Goal: Information Seeking & Learning: Check status

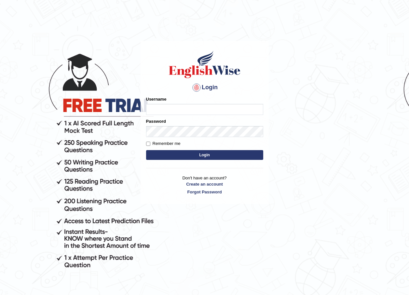
click at [408, 79] on body "Login Please fix the following errors: Username Password Remember me Login Don'…" at bounding box center [204, 168] width 409 height 295
click at [176, 108] on input "Username" at bounding box center [204, 109] width 117 height 11
type input "Jessica2025"
click at [249, 156] on button "Login" at bounding box center [204, 155] width 117 height 10
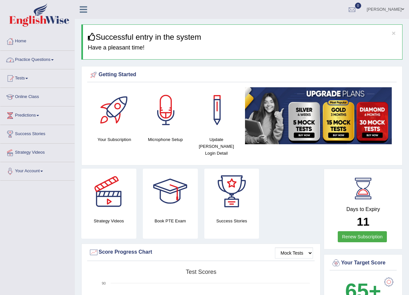
click at [30, 59] on link "Practice Questions" at bounding box center [37, 59] width 74 height 16
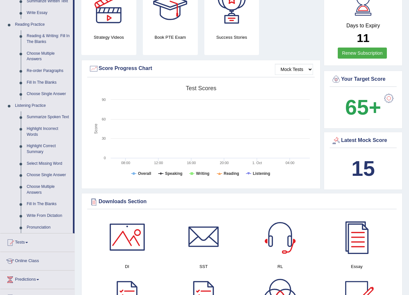
scroll to position [195, 0]
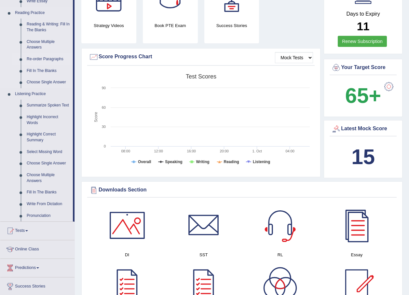
click at [38, 59] on link "Re-order Paragraphs" at bounding box center [48, 59] width 49 height 12
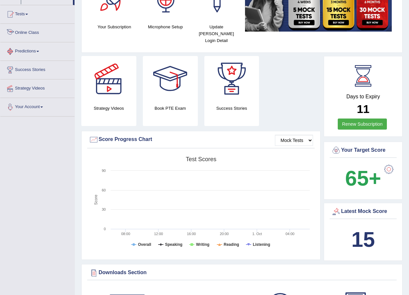
scroll to position [160, 0]
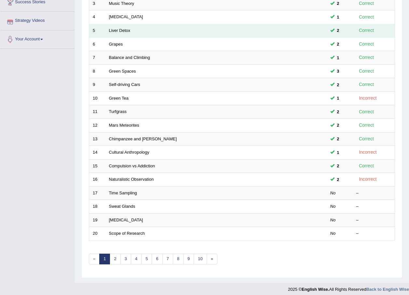
scroll to position [136, 0]
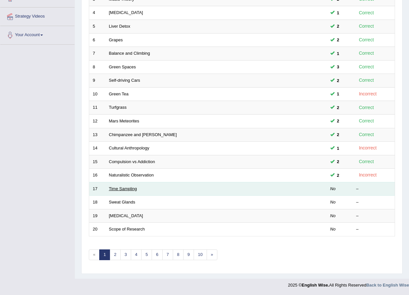
click at [114, 189] on link "Time Sampling" at bounding box center [123, 188] width 28 height 5
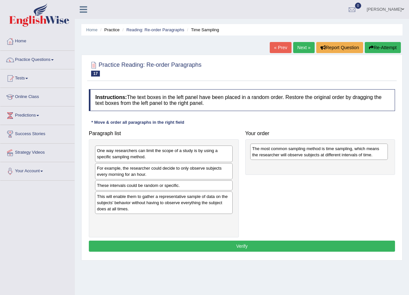
drag, startPoint x: 133, startPoint y: 201, endPoint x: 287, endPoint y: 155, distance: 160.9
click at [287, 155] on div "The most common sampling method is time sampling, which means the researcher wi…" at bounding box center [319, 152] width 138 height 16
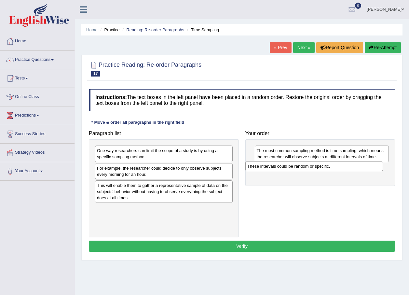
drag, startPoint x: 182, startPoint y: 187, endPoint x: 332, endPoint y: 167, distance: 151.6
click at [332, 167] on div "These intervals could be random or specific." at bounding box center [314, 166] width 138 height 10
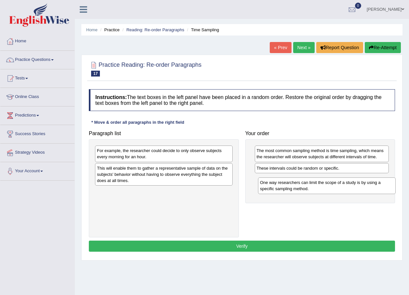
drag, startPoint x: 133, startPoint y: 149, endPoint x: 296, endPoint y: 181, distance: 166.2
click at [296, 181] on div "One way researchers can limit the scope of a study is by using a specific sampl…" at bounding box center [327, 185] width 138 height 16
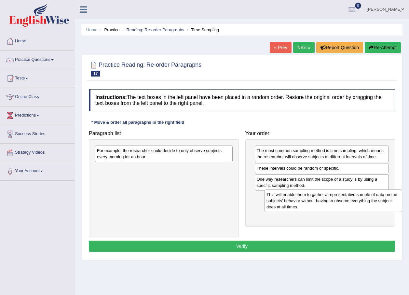
drag, startPoint x: 161, startPoint y: 169, endPoint x: 331, endPoint y: 196, distance: 171.7
click at [331, 196] on div "This will enable them to gather a representative sample of data on the subjects…" at bounding box center [334, 200] width 138 height 22
click at [193, 148] on div "For example, the researcher could decide to only observe subjects every morning…" at bounding box center [164, 154] width 138 height 16
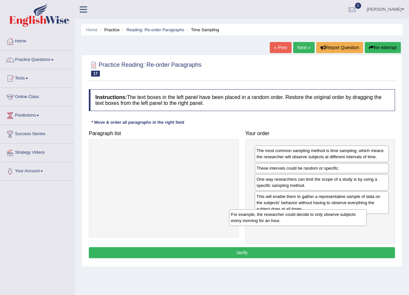
drag, startPoint x: 192, startPoint y: 148, endPoint x: 327, endPoint y: 212, distance: 148.5
click at [327, 212] on div "For example, the researcher could decide to only observe subjects every morning…" at bounding box center [298, 217] width 138 height 16
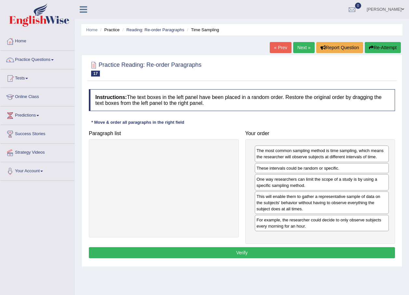
click at [239, 254] on button "Verify" at bounding box center [242, 252] width 306 height 11
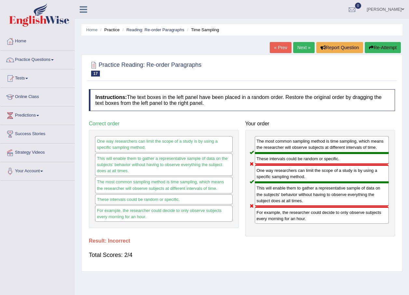
click at [381, 42] on button "Re-Attempt" at bounding box center [383, 47] width 36 height 11
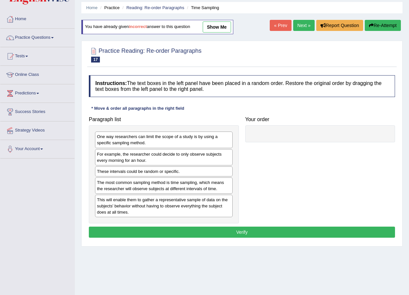
scroll to position [33, 0]
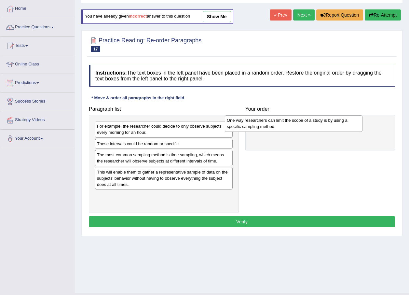
drag, startPoint x: 158, startPoint y: 129, endPoint x: 288, endPoint y: 123, distance: 130.0
click at [288, 123] on div "One way researchers can limit the scope of a study is by using a specific sampl…" at bounding box center [294, 123] width 138 height 16
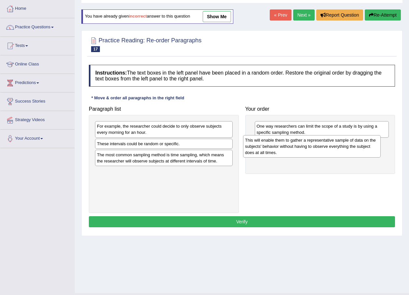
drag, startPoint x: 150, startPoint y: 183, endPoint x: 298, endPoint y: 151, distance: 151.5
click at [298, 151] on div "This will enable them to gather a representative sample of data on the subjects…" at bounding box center [312, 146] width 138 height 22
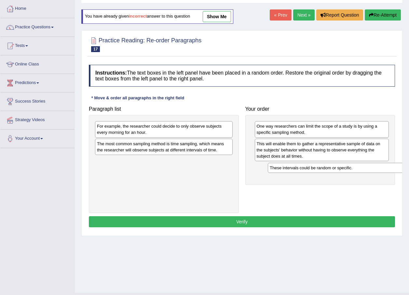
drag, startPoint x: 170, startPoint y: 148, endPoint x: 342, endPoint y: 172, distance: 174.5
click at [342, 172] on div "These intervals could be random or specific." at bounding box center [337, 168] width 138 height 10
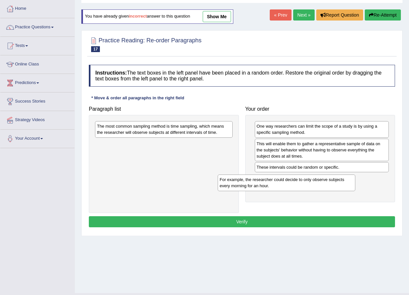
drag, startPoint x: 131, startPoint y: 132, endPoint x: 254, endPoint y: 185, distance: 133.8
click at [254, 185] on div "For example, the researcher could decide to only observe subjects every morning…" at bounding box center [287, 182] width 138 height 16
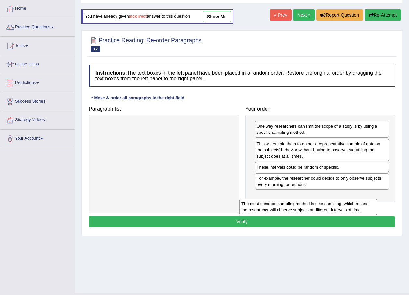
drag, startPoint x: 184, startPoint y: 127, endPoint x: 331, endPoint y: 197, distance: 162.5
click at [331, 199] on div "The most common sampling method is time sampling, which means the researcher wi…" at bounding box center [309, 207] width 138 height 16
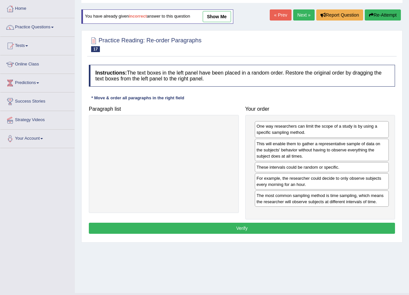
click at [269, 221] on div "Instructions: The text boxes in the left panel have been placed in a random ord…" at bounding box center [242, 150] width 310 height 177
click at [274, 223] on button "Verify" at bounding box center [242, 228] width 306 height 11
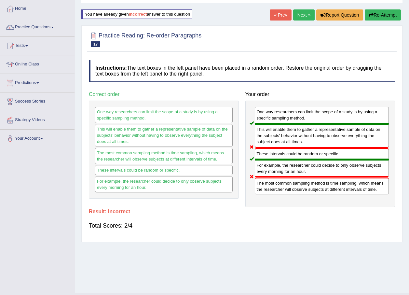
click at [388, 11] on button "Re-Attempt" at bounding box center [383, 14] width 36 height 11
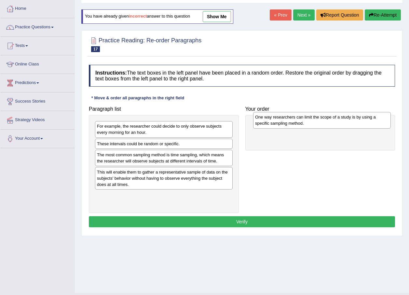
drag, startPoint x: 136, startPoint y: 129, endPoint x: 295, endPoint y: 119, distance: 158.5
click at [295, 119] on div "One way researchers can limit the scope of a study is by using a specific sampl…" at bounding box center [322, 120] width 138 height 16
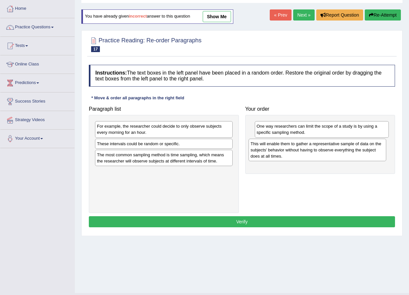
drag, startPoint x: 171, startPoint y: 184, endPoint x: 324, endPoint y: 156, distance: 156.2
click at [324, 156] on div "This will enable them to gather a representative sample of data on the subjects…" at bounding box center [318, 150] width 138 height 22
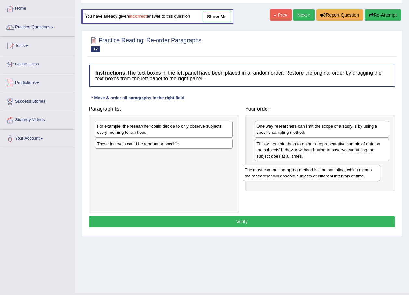
drag, startPoint x: 204, startPoint y: 161, endPoint x: 331, endPoint y: 170, distance: 127.9
click at [353, 175] on div "The most common sampling method is time sampling, which means the researcher wi…" at bounding box center [312, 173] width 138 height 16
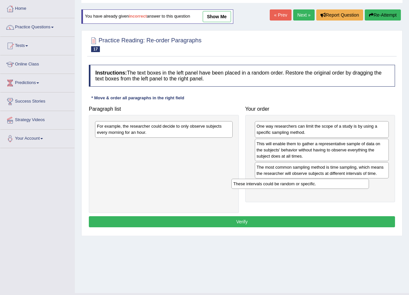
drag, startPoint x: 197, startPoint y: 143, endPoint x: 333, endPoint y: 183, distance: 142.2
click at [333, 183] on div "These intervals could be random or specific." at bounding box center [300, 184] width 138 height 10
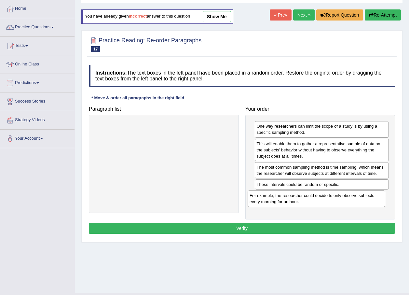
drag, startPoint x: 198, startPoint y: 131, endPoint x: 352, endPoint y: 197, distance: 167.3
click at [352, 197] on div "For example, the researcher could decide to only observe subjects every morning…" at bounding box center [317, 198] width 138 height 16
click at [165, 237] on div "Instructions: The text boxes in the left panel have been placed in a random ord…" at bounding box center [242, 150] width 310 height 177
click at [175, 231] on button "Verify" at bounding box center [242, 228] width 306 height 11
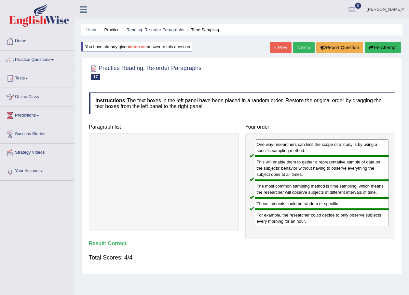
click at [306, 42] on link "Next »" at bounding box center [303, 47] width 21 height 11
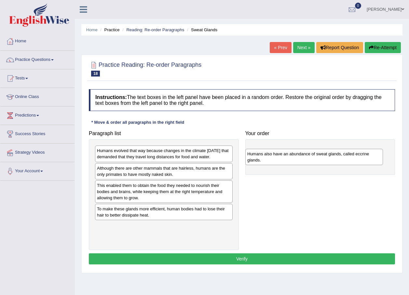
drag, startPoint x: 190, startPoint y: 192, endPoint x: 341, endPoint y: 155, distance: 155.1
click at [341, 155] on div "Humans also have an abundance of sweat glands, called eccrine glands." at bounding box center [314, 157] width 138 height 16
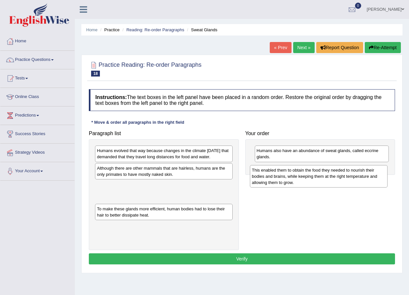
drag, startPoint x: 130, startPoint y: 200, endPoint x: 287, endPoint y: 179, distance: 158.7
click at [287, 179] on div "This enabled them to obtain the food they needed to nourish their bodies and br…" at bounding box center [319, 176] width 138 height 22
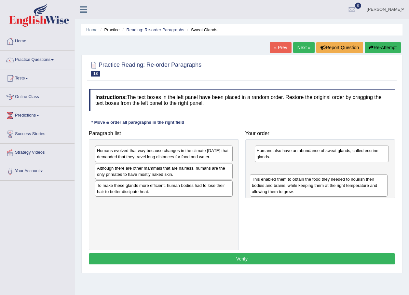
drag, startPoint x: 174, startPoint y: 194, endPoint x: 328, endPoint y: 182, distance: 155.5
click at [328, 182] on div "This enabled them to obtain the food they needed to nourish their bodies and br…" at bounding box center [319, 185] width 138 height 22
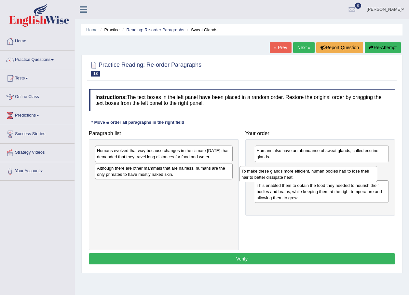
drag, startPoint x: 163, startPoint y: 199, endPoint x: 308, endPoint y: 178, distance: 146.0
click at [308, 178] on div "To make these glands more efficient, human bodies had to lose their hair to bet…" at bounding box center [309, 174] width 138 height 16
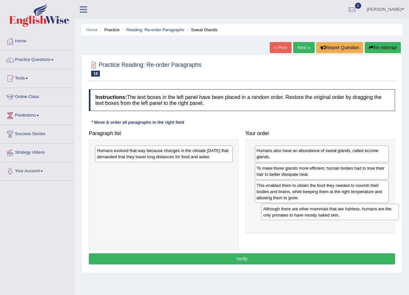
drag, startPoint x: 176, startPoint y: 181, endPoint x: 342, endPoint y: 215, distance: 169.9
click at [342, 215] on div "Although there are other mammals that are hairless, humans are the only primate…" at bounding box center [330, 212] width 138 height 16
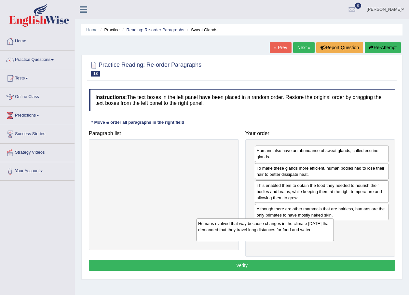
drag, startPoint x: 187, startPoint y: 166, endPoint x: 288, endPoint y: 239, distance: 124.8
click at [288, 239] on div "Humans evolved that way because changes in the climate 200,000 years ago that d…" at bounding box center [265, 229] width 138 height 22
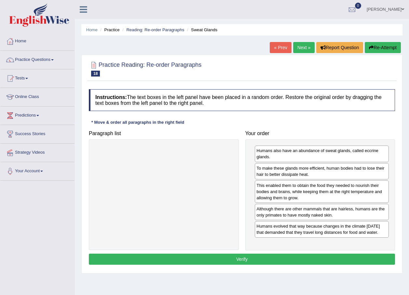
click at [285, 270] on div "Instructions: The text boxes in the left panel have been placed in a random ord…" at bounding box center [242, 178] width 310 height 184
click at [286, 265] on button "Verify" at bounding box center [242, 259] width 306 height 11
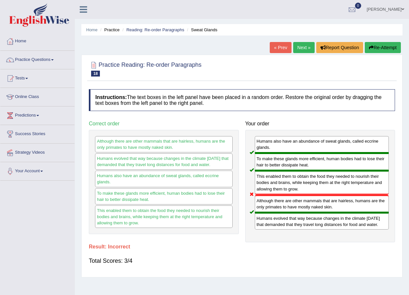
click at [391, 48] on button "Re-Attempt" at bounding box center [383, 47] width 36 height 11
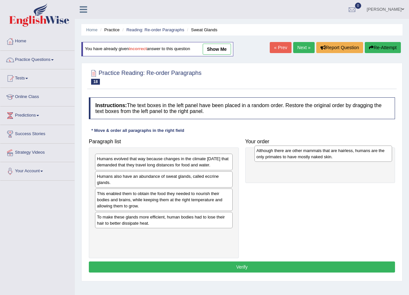
drag, startPoint x: 191, startPoint y: 181, endPoint x: 357, endPoint y: 153, distance: 168.8
click at [355, 149] on div "Although there are other mammals that are hairless, humans are the only primate…" at bounding box center [324, 154] width 138 height 16
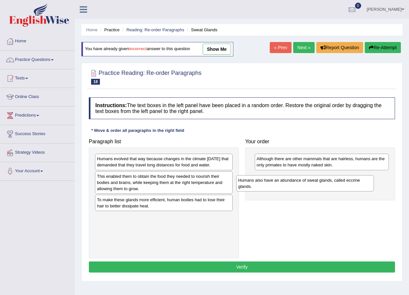
drag, startPoint x: 183, startPoint y: 186, endPoint x: 323, endPoint y: 185, distance: 140.3
click at [323, 185] on div "Humans also have an abundance of sweat glands, called eccrine glands." at bounding box center [305, 183] width 138 height 16
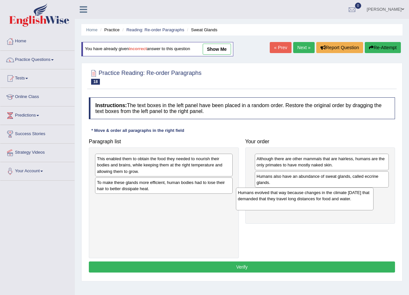
drag, startPoint x: 167, startPoint y: 169, endPoint x: 311, endPoint y: 203, distance: 147.2
click at [311, 203] on div "Humans evolved that way because changes in the climate [DATE] that demanded tha…" at bounding box center [305, 199] width 138 height 22
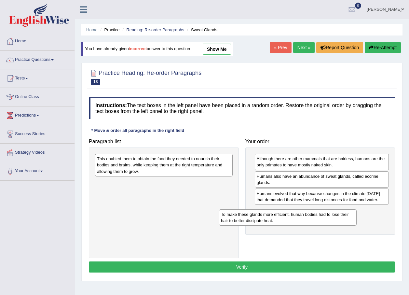
drag, startPoint x: 196, startPoint y: 187, endPoint x: 321, endPoint y: 219, distance: 129.3
click at [321, 219] on div "To make these glands more efficient, human bodies had to lose their hair to bet…" at bounding box center [288, 217] width 138 height 16
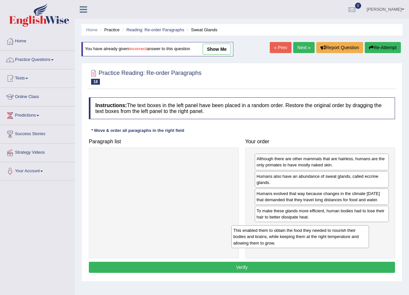
drag, startPoint x: 208, startPoint y: 172, endPoint x: 361, endPoint y: 245, distance: 168.9
click at [361, 245] on div "This enabled them to obtain the food they needed to nourish their bodies and br…" at bounding box center [300, 236] width 138 height 22
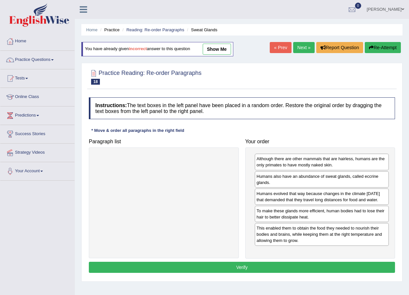
click at [265, 273] on button "Verify" at bounding box center [242, 267] width 306 height 11
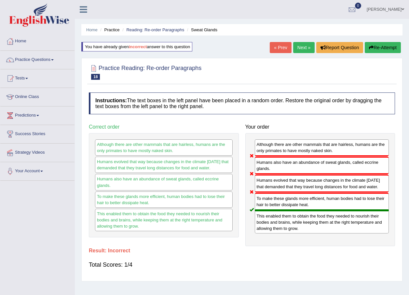
click at [378, 42] on button "Re-Attempt" at bounding box center [383, 47] width 36 height 11
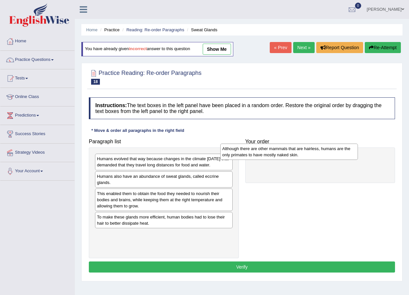
drag, startPoint x: 182, startPoint y: 191, endPoint x: 307, endPoint y: 158, distance: 129.8
click at [307, 158] on div "Although there are other mammals that are hairless, humans are the only primate…" at bounding box center [289, 152] width 138 height 16
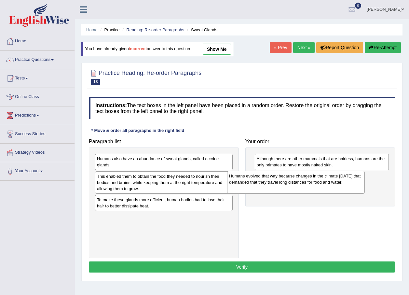
drag, startPoint x: 196, startPoint y: 168, endPoint x: 328, endPoint y: 185, distance: 133.3
click at [328, 185] on div "Humans evolved that way because changes in the climate [DATE] that demanded tha…" at bounding box center [296, 182] width 138 height 22
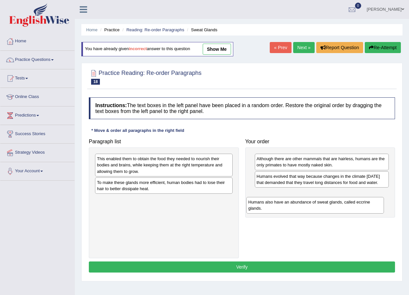
drag, startPoint x: 171, startPoint y: 161, endPoint x: 322, endPoint y: 204, distance: 157.5
click at [322, 204] on div "Humans also have an abundance of sweat glands, called eccrine glands." at bounding box center [315, 205] width 138 height 16
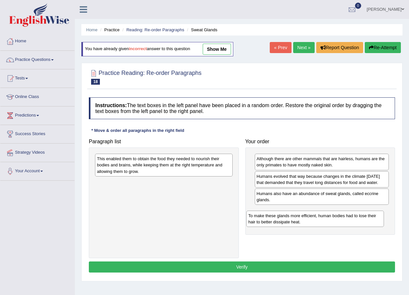
drag, startPoint x: 171, startPoint y: 184, endPoint x: 326, endPoint y: 216, distance: 158.2
click at [326, 216] on div "To make these glands more efficient, human bodies had to lose their hair to bet…" at bounding box center [315, 219] width 138 height 16
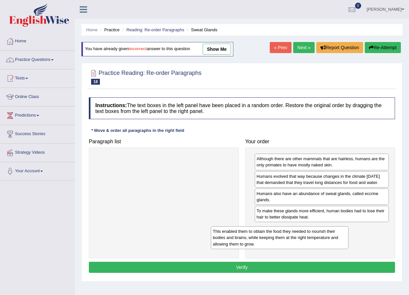
drag, startPoint x: 195, startPoint y: 164, endPoint x: 332, endPoint y: 233, distance: 153.7
click at [332, 233] on div "This enabled them to obtain the food they needed to nourish their bodies and br…" at bounding box center [280, 237] width 138 height 22
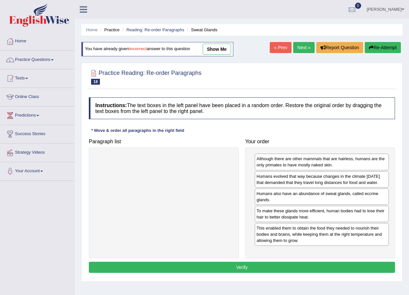
click at [222, 271] on button "Verify" at bounding box center [242, 267] width 306 height 11
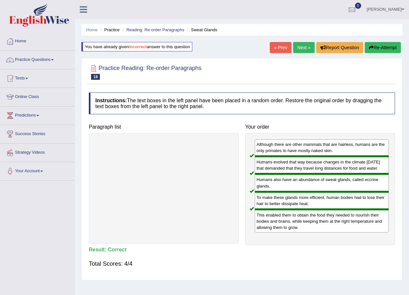
click at [310, 49] on link "Next »" at bounding box center [303, 47] width 21 height 11
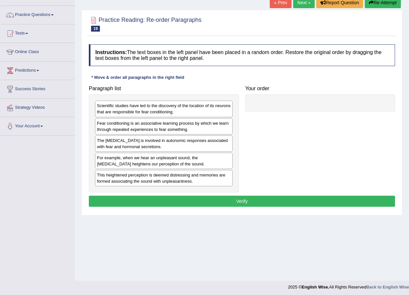
scroll to position [47, 0]
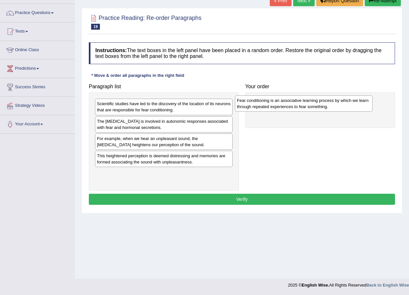
drag, startPoint x: 183, startPoint y: 126, endPoint x: 323, endPoint y: 105, distance: 141.5
click at [323, 105] on div "Fear conditioning is an associative learning process by which we learn through …" at bounding box center [304, 103] width 138 height 16
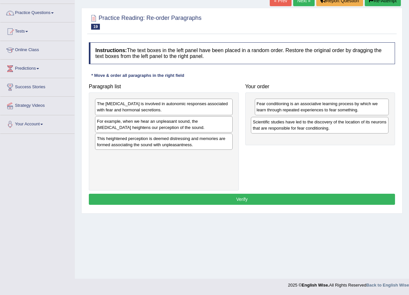
drag, startPoint x: 204, startPoint y: 109, endPoint x: 360, endPoint y: 127, distance: 157.0
click at [360, 127] on div "Scientific studies have led to the discovery of the location of its neurons tha…" at bounding box center [320, 125] width 138 height 16
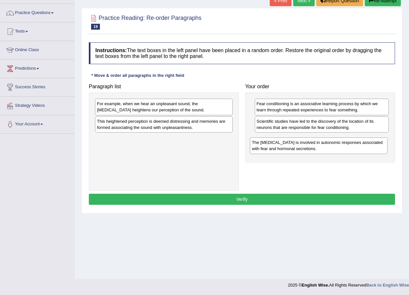
drag, startPoint x: 178, startPoint y: 106, endPoint x: 330, endPoint y: 146, distance: 156.8
click at [330, 146] on div "The amygdala is involved in autonomic responses associated with fear and hormon…" at bounding box center [319, 145] width 138 height 16
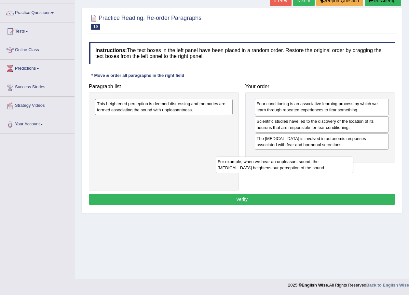
drag, startPoint x: 168, startPoint y: 108, endPoint x: 289, endPoint y: 166, distance: 134.0
click at [289, 166] on div "For example, when we hear an unpleasant sound, the amygdala heightens our perce…" at bounding box center [285, 165] width 138 height 16
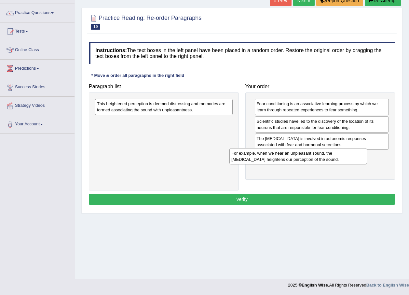
drag, startPoint x: 211, startPoint y: 129, endPoint x: 346, endPoint y: 160, distance: 138.2
click at [346, 160] on div "For example, when we hear an unpleasant sound, the amygdala heightens our perce…" at bounding box center [299, 156] width 138 height 16
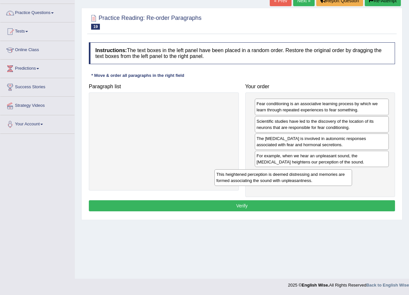
drag, startPoint x: 192, startPoint y: 107, endPoint x: 312, endPoint y: 177, distance: 138.8
click at [312, 177] on div "This heightened perception is deemed distressing and memories are formed associ…" at bounding box center [284, 177] width 138 height 16
click at [248, 202] on button "Verify" at bounding box center [242, 205] width 306 height 11
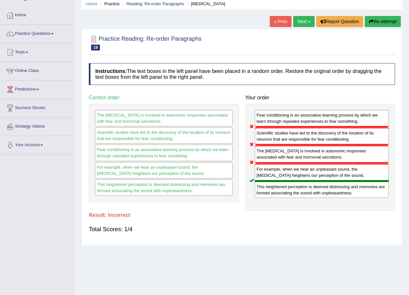
scroll to position [14, 0]
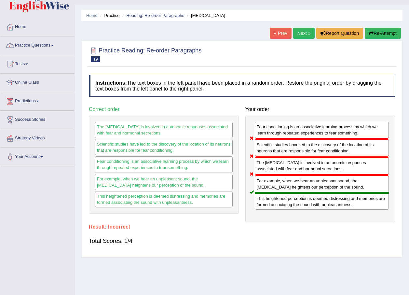
click at [392, 31] on button "Re-Attempt" at bounding box center [383, 33] width 36 height 11
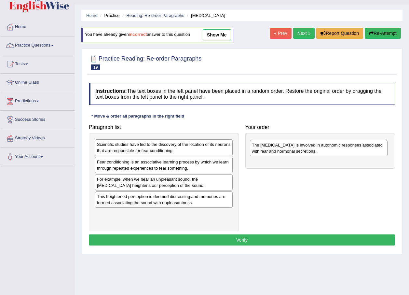
drag, startPoint x: 147, startPoint y: 181, endPoint x: 302, endPoint y: 146, distance: 158.7
click at [302, 146] on div "The [MEDICAL_DATA] is involved in autonomic responses associated with fear and …" at bounding box center [319, 148] width 138 height 16
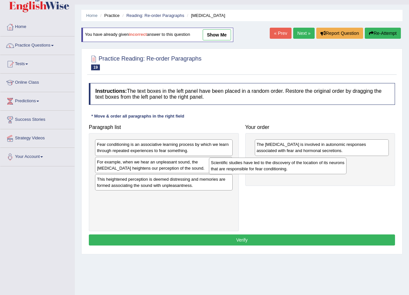
drag, startPoint x: 173, startPoint y: 151, endPoint x: 289, endPoint y: 168, distance: 117.4
click at [289, 168] on div "Scientific studies have led to the discovery of the location of its neurons tha…" at bounding box center [278, 166] width 138 height 16
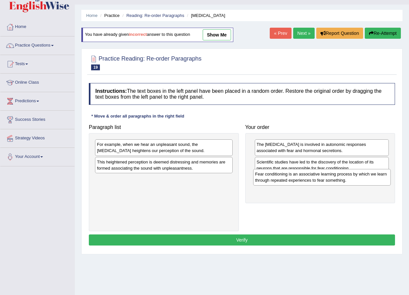
drag, startPoint x: 159, startPoint y: 155, endPoint x: 317, endPoint y: 184, distance: 161.0
click at [317, 184] on div "Fear conditioning is an associative learning process by which we learn through …" at bounding box center [322, 177] width 138 height 16
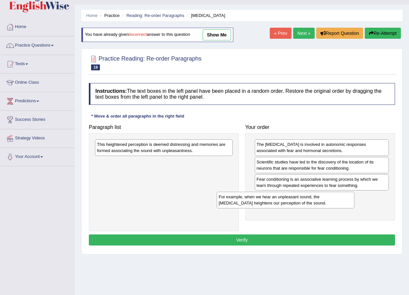
drag, startPoint x: 210, startPoint y: 146, endPoint x: 351, endPoint y: 196, distance: 149.6
click at [351, 196] on div "For example, when we hear an unpleasant sound, the [MEDICAL_DATA] heightens our…" at bounding box center [286, 200] width 138 height 16
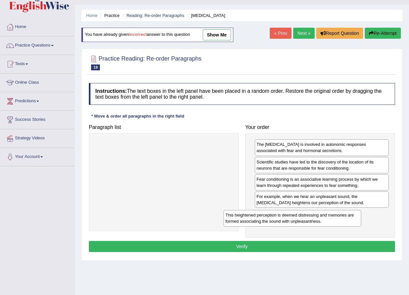
drag, startPoint x: 194, startPoint y: 143, endPoint x: 343, endPoint y: 213, distance: 164.6
click at [343, 213] on div "This heightened perception is deemed distressing and memories are formed associ…" at bounding box center [293, 218] width 138 height 16
click at [279, 247] on button "Verify" at bounding box center [242, 246] width 306 height 11
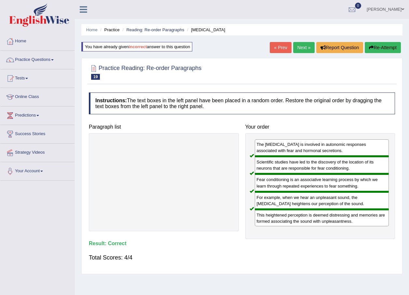
click at [281, 47] on link "« Prev" at bounding box center [280, 47] width 21 height 11
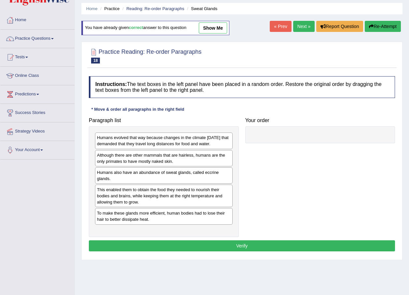
scroll to position [33, 0]
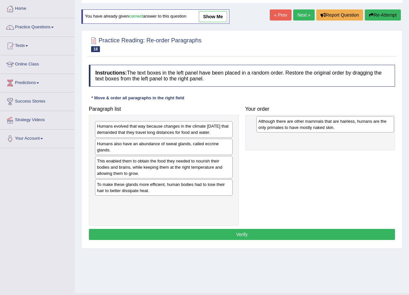
drag, startPoint x: 178, startPoint y: 159, endPoint x: 340, endPoint y: 131, distance: 164.0
click at [340, 131] on div "Although there are other mammals that are hairless, humans are the only primate…" at bounding box center [326, 124] width 138 height 16
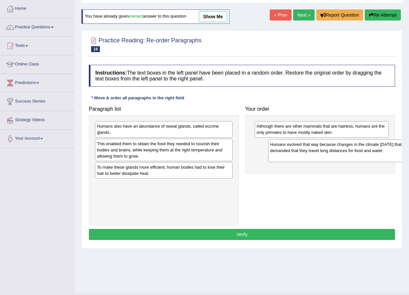
drag, startPoint x: 195, startPoint y: 136, endPoint x: 369, endPoint y: 155, distance: 174.2
click at [369, 155] on div "Humans evolved that way because changes in the climate [DATE] that demanded tha…" at bounding box center [337, 150] width 138 height 22
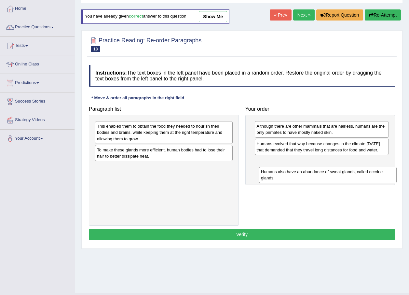
drag, startPoint x: 195, startPoint y: 129, endPoint x: 359, endPoint y: 174, distance: 170.3
click at [359, 174] on div "Humans also have an abundance of sweat glands, called eccrine glands." at bounding box center [328, 175] width 138 height 16
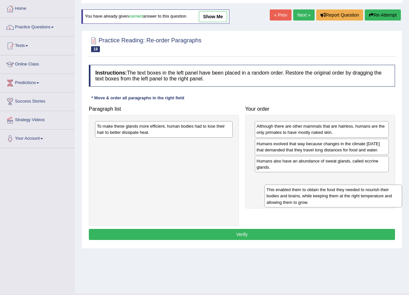
drag, startPoint x: 213, startPoint y: 140, endPoint x: 382, endPoint y: 203, distance: 181.1
click at [382, 203] on div "This enabled them to obtain the food they needed to nourish their bodies and br…" at bounding box center [334, 196] width 138 height 22
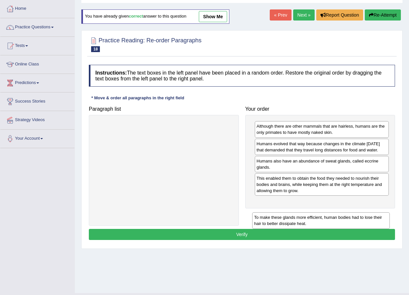
drag, startPoint x: 193, startPoint y: 126, endPoint x: 356, endPoint y: 212, distance: 183.8
click at [356, 212] on div "To make these glands more efficient, human bodies had to lose their hair to bet…" at bounding box center [321, 220] width 138 height 16
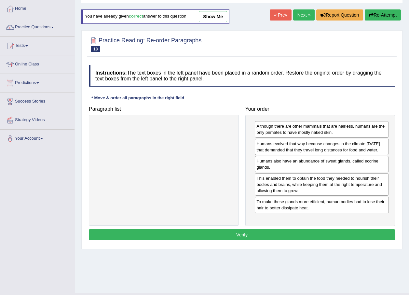
click at [313, 240] on button "Verify" at bounding box center [242, 234] width 306 height 11
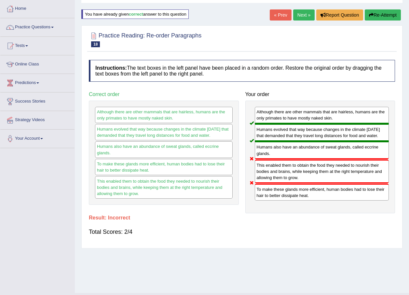
click at [381, 17] on button "Re-Attempt" at bounding box center [383, 14] width 36 height 11
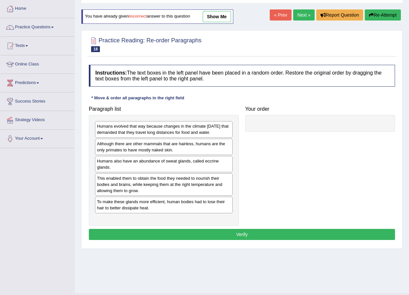
click at [296, 18] on link "Next »" at bounding box center [303, 14] width 21 height 11
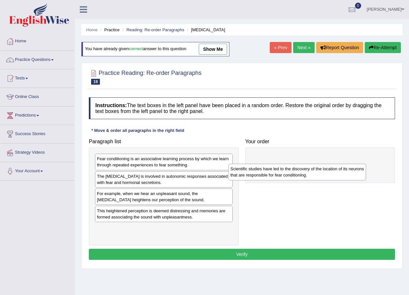
drag, startPoint x: 189, startPoint y: 167, endPoint x: 323, endPoint y: 177, distance: 133.9
click at [323, 177] on div "Scientific studies have led to the discovery of the location of its neurons tha…" at bounding box center [298, 172] width 138 height 16
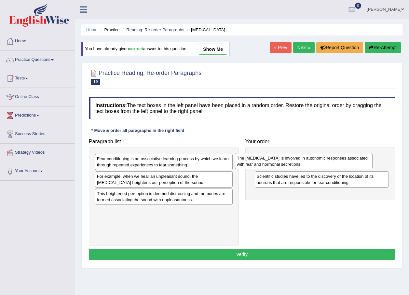
drag, startPoint x: 185, startPoint y: 187, endPoint x: 325, endPoint y: 168, distance: 141.2
click at [325, 168] on div "The [MEDICAL_DATA] is involved in autonomic responses associated with fear and …" at bounding box center [304, 161] width 138 height 16
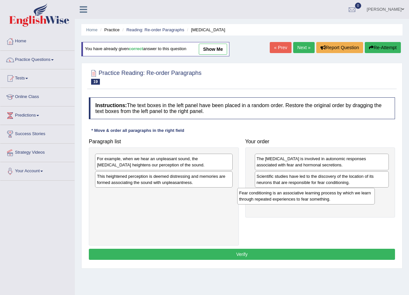
drag, startPoint x: 179, startPoint y: 157, endPoint x: 324, endPoint y: 190, distance: 148.3
click at [324, 190] on div "Fear conditioning is an associative learning process by which we learn through …" at bounding box center [306, 196] width 138 height 16
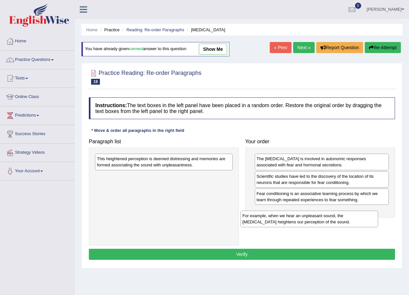
drag, startPoint x: 172, startPoint y: 164, endPoint x: 322, endPoint y: 220, distance: 160.2
click at [322, 220] on div "For example, when we hear an unpleasant sound, the amygdala heightens our perce…" at bounding box center [310, 219] width 138 height 16
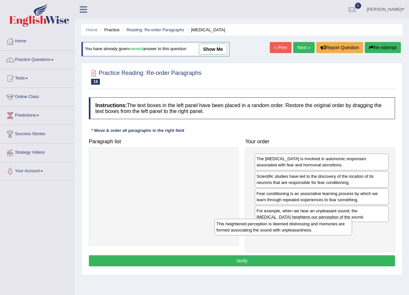
drag, startPoint x: 193, startPoint y: 159, endPoint x: 313, endPoint y: 224, distance: 136.1
click at [313, 224] on div "This heightened perception is deemed distressing and memories are formed associ…" at bounding box center [284, 227] width 138 height 16
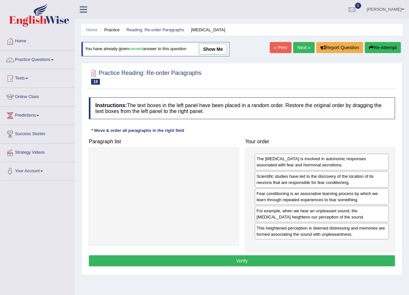
click at [215, 265] on button "Verify" at bounding box center [242, 260] width 306 height 11
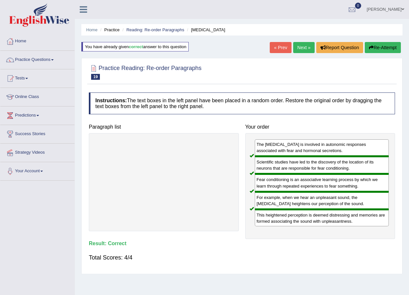
click at [302, 43] on link "Next »" at bounding box center [303, 47] width 21 height 11
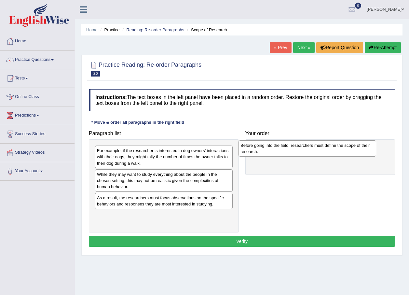
drag, startPoint x: 134, startPoint y: 218, endPoint x: 277, endPoint y: 149, distance: 159.6
click at [277, 149] on div "Before going into the field, researchers must define the scope of their researc…" at bounding box center [308, 148] width 138 height 16
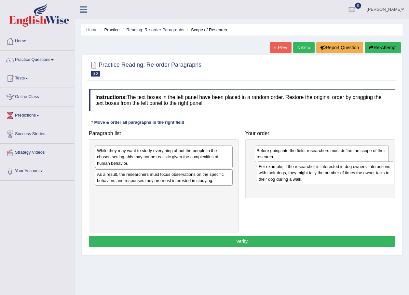
drag, startPoint x: 177, startPoint y: 164, endPoint x: 339, endPoint y: 180, distance: 162.6
click at [339, 180] on div "For example, if the researcher is interested in dog owners' interactions with t…" at bounding box center [326, 172] width 138 height 22
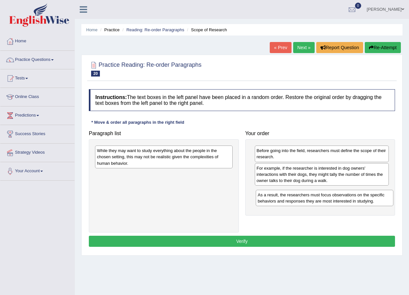
drag, startPoint x: 210, startPoint y: 180, endPoint x: 371, endPoint y: 200, distance: 162.1
click at [371, 200] on div "As a result, the researchers must focus observations on the specific behaviors …" at bounding box center [325, 198] width 138 height 16
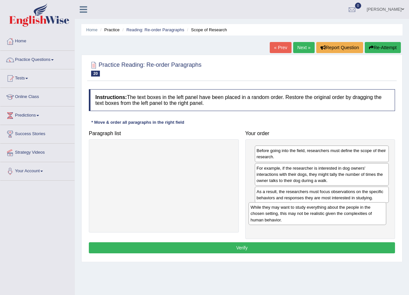
drag, startPoint x: 207, startPoint y: 158, endPoint x: 360, endPoint y: 215, distance: 163.8
click at [360, 215] on div "While they may want to study everything about the people in the chosen setting,…" at bounding box center [318, 213] width 138 height 22
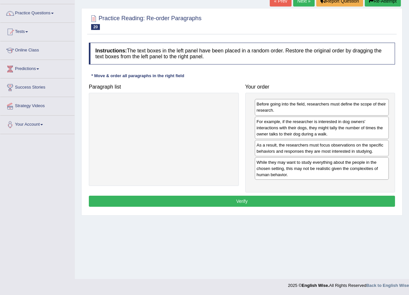
scroll to position [47, 0]
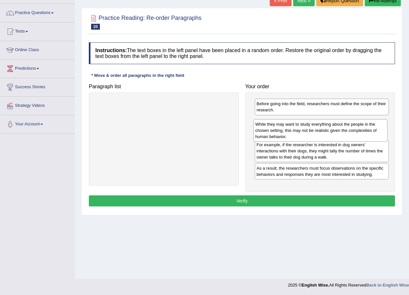
drag, startPoint x: 333, startPoint y: 173, endPoint x: 332, endPoint y: 135, distance: 37.8
click at [332, 135] on div "While they may want to study everything about the people in the chosen setting,…" at bounding box center [321, 130] width 134 height 22
click at [302, 202] on button "Verify" at bounding box center [242, 200] width 306 height 11
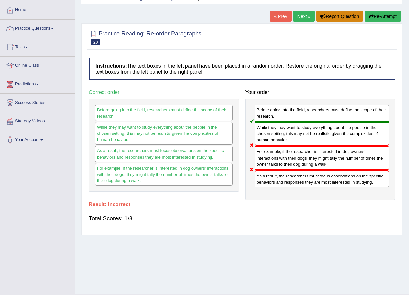
scroll to position [0, 0]
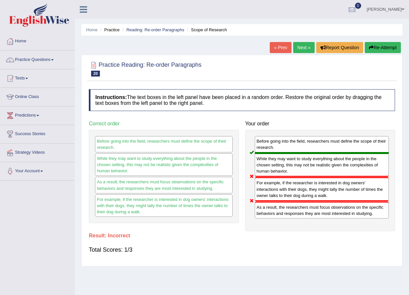
click at [390, 49] on button "Re-Attempt" at bounding box center [383, 47] width 36 height 11
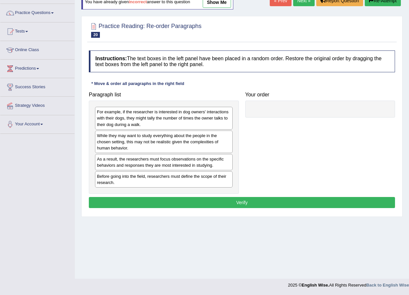
scroll to position [47, 0]
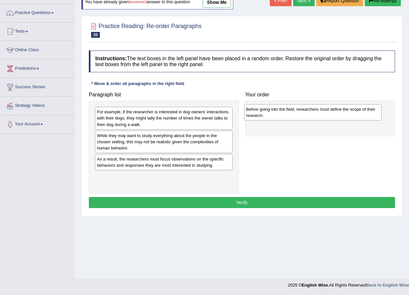
drag, startPoint x: 173, startPoint y: 188, endPoint x: 322, endPoint y: 120, distance: 163.5
click at [322, 120] on div "Before going into the field, researchers must define the scope of their researc…" at bounding box center [313, 112] width 138 height 16
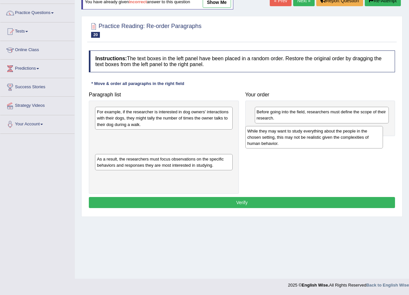
drag, startPoint x: 184, startPoint y: 148, endPoint x: 334, endPoint y: 143, distance: 150.5
click at [334, 143] on div "While they may want to study everything about the people in the chosen setting,…" at bounding box center [314, 137] width 138 height 22
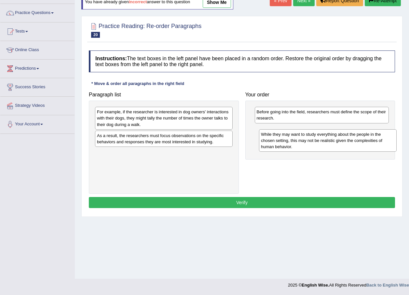
drag, startPoint x: 204, startPoint y: 139, endPoint x: 369, endPoint y: 137, distance: 164.1
click at [369, 137] on div "While they may want to study everything about the people in the chosen setting,…" at bounding box center [328, 140] width 138 height 22
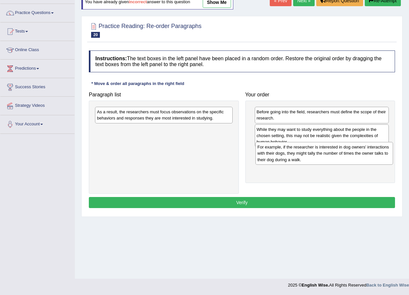
drag, startPoint x: 194, startPoint y: 122, endPoint x: 355, endPoint y: 157, distance: 164.3
click at [355, 157] on div "For example, if the researcher is interested in dog owners' interactions with t…" at bounding box center [325, 153] width 138 height 22
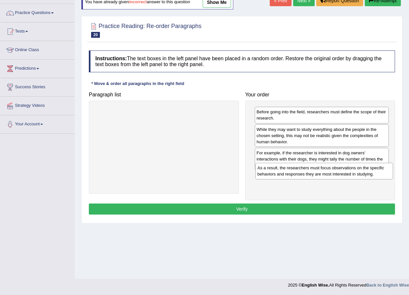
drag, startPoint x: 204, startPoint y: 118, endPoint x: 365, endPoint y: 174, distance: 170.0
click at [365, 174] on div "As a result, the researchers must focus observations on the specific behaviors …" at bounding box center [325, 171] width 138 height 16
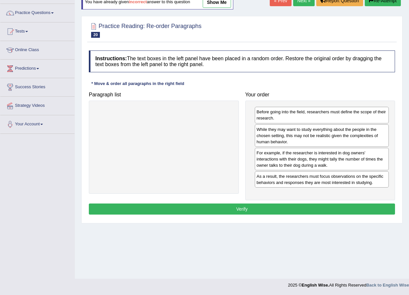
click at [306, 217] on div "Instructions: The text boxes in the left panel have been placed in a random ord…" at bounding box center [242, 133] width 310 height 173
click at [300, 214] on button "Verify" at bounding box center [242, 208] width 306 height 11
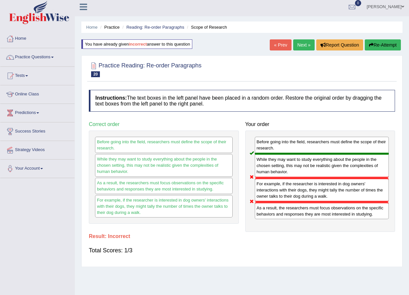
scroll to position [0, 0]
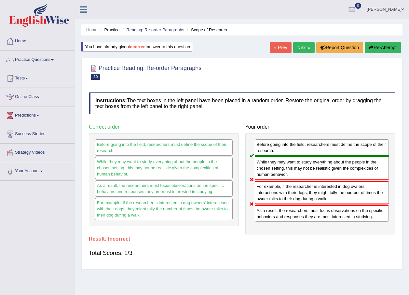
click at [395, 40] on div "Home Practice Reading: Re-order Paragraphs Scope of Research You have already g…" at bounding box center [242, 163] width 334 height 326
click at [397, 40] on div "Home Practice Reading: Re-order Paragraphs Scope of Research You have already g…" at bounding box center [242, 163] width 334 height 326
drag, startPoint x: 398, startPoint y: 41, endPoint x: 386, endPoint y: 54, distance: 18.4
click at [387, 53] on div "Home Practice Reading: Re-order Paragraphs Scope of Research You have already g…" at bounding box center [242, 163] width 334 height 326
click at [386, 54] on div "« Prev Next » Report Question Re-Attempt" at bounding box center [336, 48] width 133 height 13
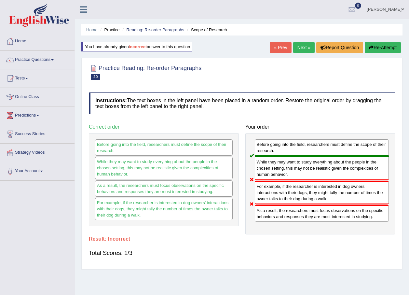
click at [386, 54] on div "« Prev Next » Report Question Re-Attempt" at bounding box center [336, 48] width 133 height 13
click at [386, 51] on button "Re-Attempt" at bounding box center [383, 47] width 36 height 11
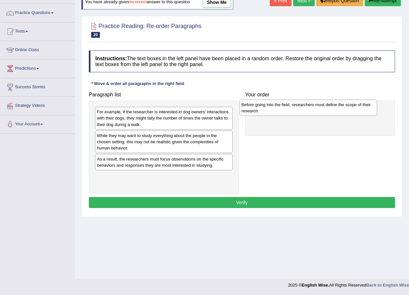
drag, startPoint x: 160, startPoint y: 182, endPoint x: 305, endPoint y: 110, distance: 161.3
click at [305, 110] on div "Before going into the field, researchers must define the scope of their researc…" at bounding box center [309, 108] width 138 height 16
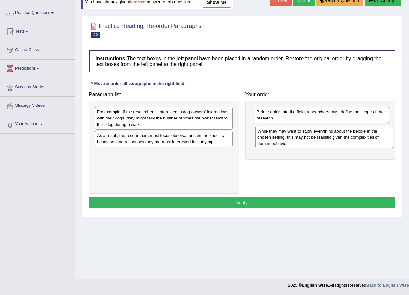
drag, startPoint x: 135, startPoint y: 152, endPoint x: 296, endPoint y: 148, distance: 160.6
click at [296, 148] on div "While they may want to study everything about the people in the chosen setting,…" at bounding box center [325, 137] width 138 height 22
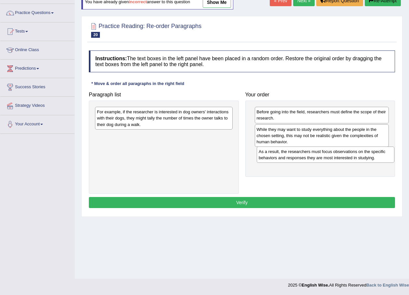
drag, startPoint x: 182, startPoint y: 146, endPoint x: 343, endPoint y: 161, distance: 162.6
click at [343, 161] on div "As a result, the researchers must focus observations on the specific behaviors …" at bounding box center [326, 154] width 138 height 16
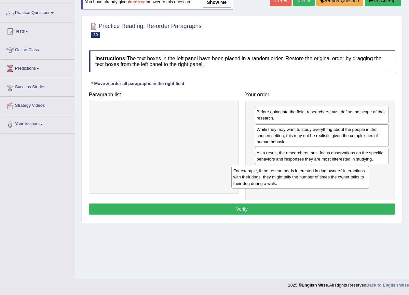
drag, startPoint x: 215, startPoint y: 124, endPoint x: 371, endPoint y: 193, distance: 170.7
click at [363, 187] on div "For example, if the researcher is interested in dog owners' interactions with t…" at bounding box center [300, 177] width 138 height 22
click at [296, 208] on button "Verify" at bounding box center [242, 208] width 306 height 11
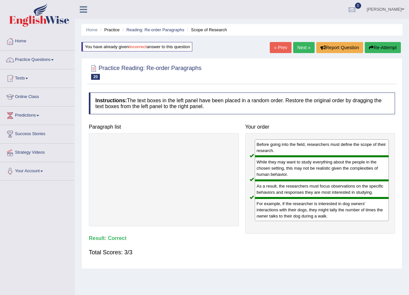
click at [308, 43] on link "Next »" at bounding box center [303, 47] width 21 height 11
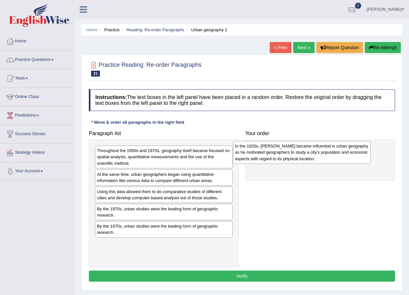
drag, startPoint x: 224, startPoint y: 155, endPoint x: 364, endPoint y: 150, distance: 140.4
click at [363, 150] on div "In the 1920s, [PERSON_NAME] became influential in urban geography as he motivat…" at bounding box center [302, 152] width 138 height 22
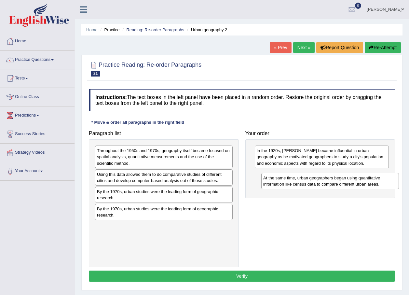
drag, startPoint x: 216, startPoint y: 183, endPoint x: 382, endPoint y: 187, distance: 166.4
click at [382, 187] on div "At the same time, urban geographers began using quantitative information like c…" at bounding box center [330, 181] width 138 height 16
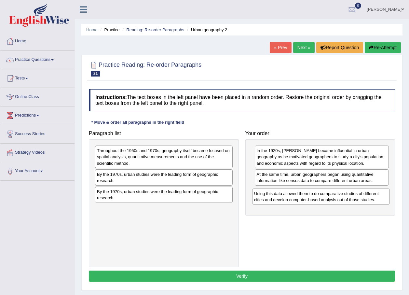
drag, startPoint x: 176, startPoint y: 182, endPoint x: 333, endPoint y: 201, distance: 158.4
click at [333, 201] on div "Using this data allowed them to do comparative studies of different cities and …" at bounding box center [321, 196] width 138 height 16
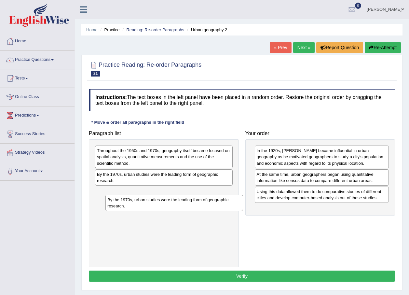
drag, startPoint x: 187, startPoint y: 192, endPoint x: 198, endPoint y: 200, distance: 13.2
click at [198, 200] on div "By the 1970s, urban studies were the leading form of geographic research." at bounding box center [174, 203] width 138 height 16
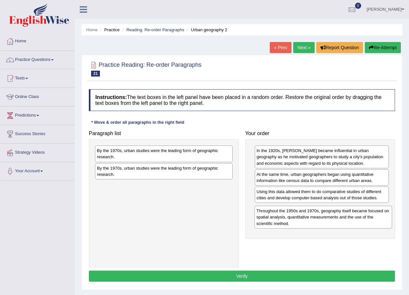
drag, startPoint x: 205, startPoint y: 163, endPoint x: 365, endPoint y: 223, distance: 170.5
click at [365, 223] on div "Throughout the 1950s and 1970s, geography itself became focused on spatial anal…" at bounding box center [324, 217] width 138 height 22
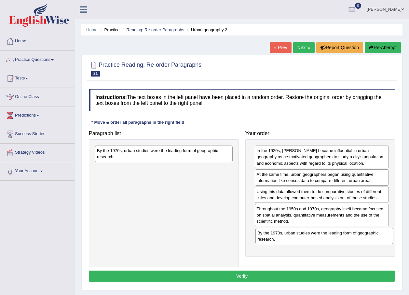
drag, startPoint x: 224, startPoint y: 175, endPoint x: 385, endPoint y: 240, distance: 174.0
click at [385, 240] on div "By the 1970s, urban studies were the leading form of geographic research." at bounding box center [325, 236] width 138 height 16
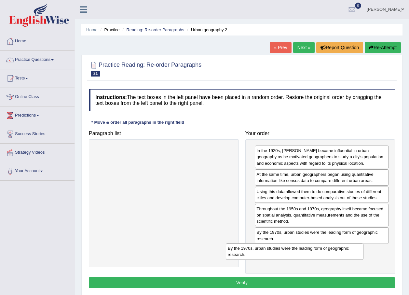
drag, startPoint x: 208, startPoint y: 156, endPoint x: 349, endPoint y: 254, distance: 171.5
click at [343, 254] on div "By the 1970s, urban studies were the leading form of geographic research." at bounding box center [295, 251] width 138 height 16
drag, startPoint x: 286, startPoint y: 282, endPoint x: 289, endPoint y: 271, distance: 11.6
click at [286, 281] on button "Verify" at bounding box center [242, 282] width 306 height 11
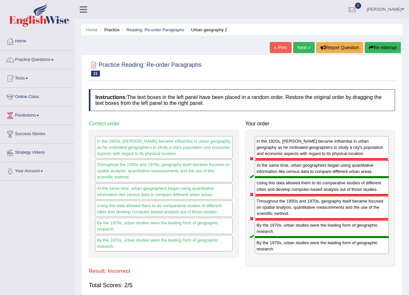
click at [390, 47] on button "Re-Attempt" at bounding box center [383, 47] width 36 height 11
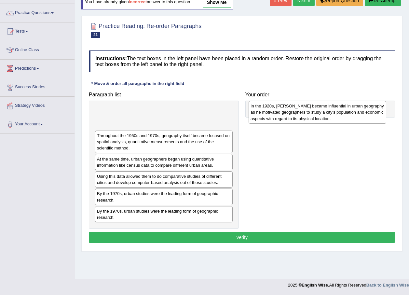
drag, startPoint x: 166, startPoint y: 126, endPoint x: 319, endPoint y: 120, distance: 153.8
click at [319, 120] on div "In the 1920s, [PERSON_NAME] became influential in urban geography as he motivat…" at bounding box center [318, 112] width 138 height 22
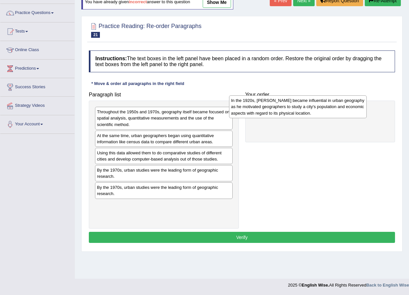
drag, startPoint x: 215, startPoint y: 120, endPoint x: 355, endPoint y: 112, distance: 140.2
click at [355, 112] on div "In the 1920s, [PERSON_NAME] became influential in urban geography as he motivat…" at bounding box center [298, 106] width 138 height 22
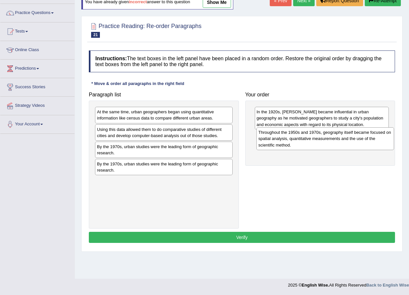
drag, startPoint x: 217, startPoint y: 117, endPoint x: 379, endPoint y: 138, distance: 162.8
click at [379, 138] on div "Throughout the 1950s and 1970s, geography itself became focused on spatial anal…" at bounding box center [326, 138] width 138 height 22
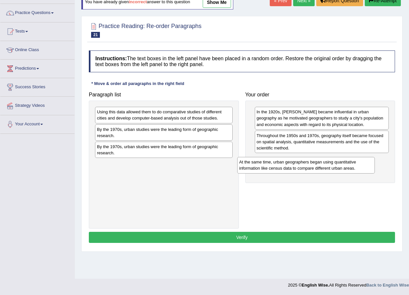
drag, startPoint x: 199, startPoint y: 115, endPoint x: 341, endPoint y: 165, distance: 150.8
click at [341, 165] on div "At the same time, urban geographers began using quantitative information like c…" at bounding box center [306, 165] width 138 height 16
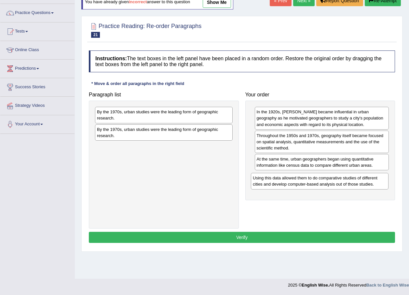
drag, startPoint x: 194, startPoint y: 119, endPoint x: 357, endPoint y: 182, distance: 174.4
click at [357, 182] on div "Using this data allowed them to do comparative studies of different cities and …" at bounding box center [320, 181] width 138 height 16
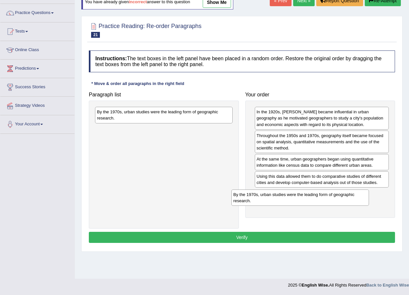
drag, startPoint x: 208, startPoint y: 131, endPoint x: 348, endPoint y: 193, distance: 153.4
click at [348, 193] on div "By the 1970s, urban studies were the leading form of geographic research." at bounding box center [300, 197] width 138 height 16
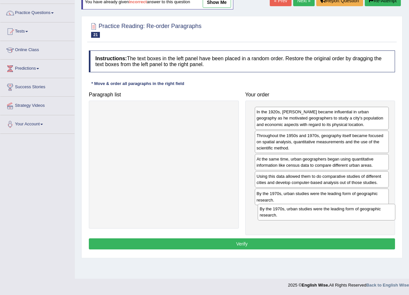
drag, startPoint x: 218, startPoint y: 114, endPoint x: 381, endPoint y: 211, distance: 189.5
click at [381, 211] on div "By the 1970s, urban studies were the leading form of geographic research." at bounding box center [327, 212] width 138 height 16
click at [300, 244] on button "Verify" at bounding box center [242, 243] width 306 height 11
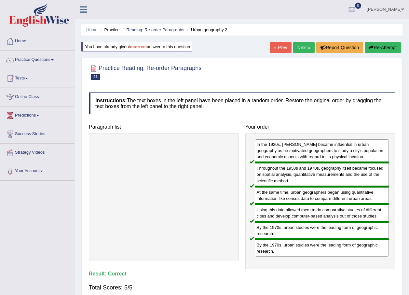
click at [299, 49] on link "Next »" at bounding box center [303, 47] width 21 height 11
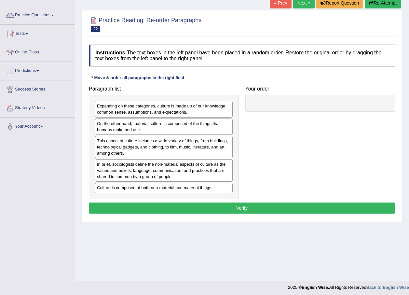
scroll to position [47, 0]
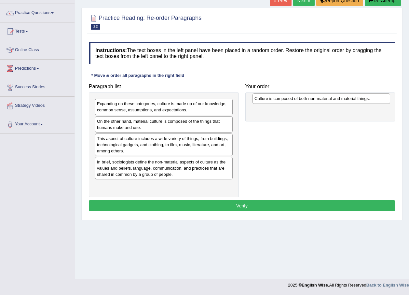
drag, startPoint x: 142, startPoint y: 188, endPoint x: 300, endPoint y: 101, distance: 180.0
click at [300, 101] on div "Culture is composed of both non-material and material things." at bounding box center [322, 98] width 138 height 10
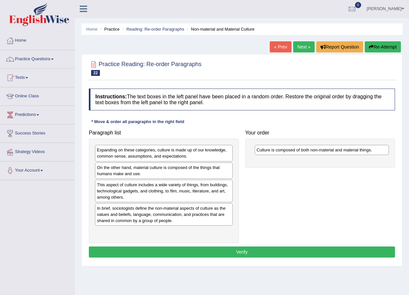
scroll to position [0, 0]
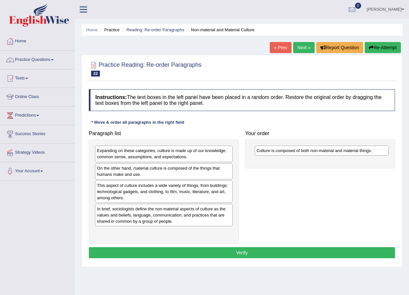
click at [25, 41] on link "Home" at bounding box center [37, 40] width 74 height 16
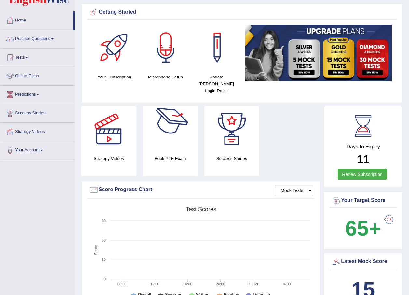
scroll to position [33, 0]
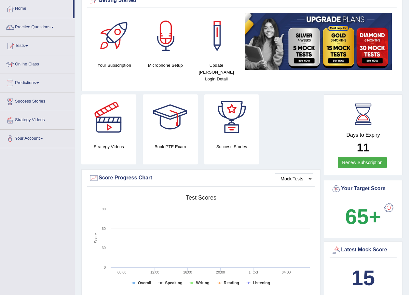
click at [176, 108] on div at bounding box center [170, 117] width 46 height 46
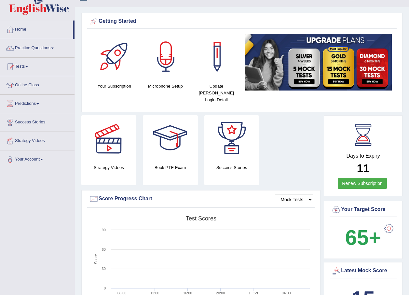
scroll to position [0, 0]
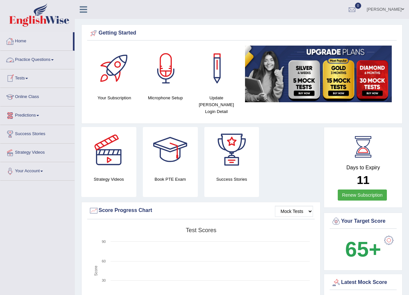
click at [23, 59] on link "Practice Questions" at bounding box center [37, 59] width 74 height 16
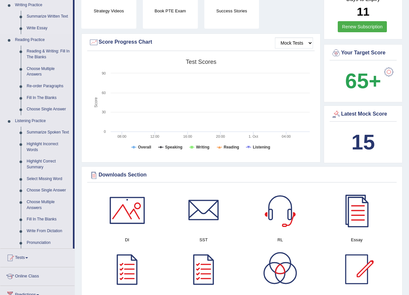
scroll to position [195, 0]
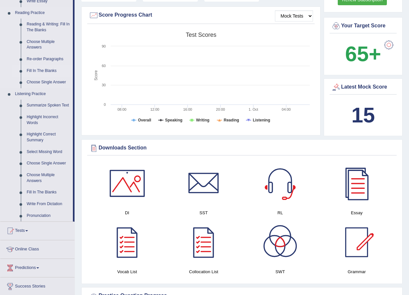
click at [48, 69] on link "Fill In The Blanks" at bounding box center [48, 71] width 49 height 12
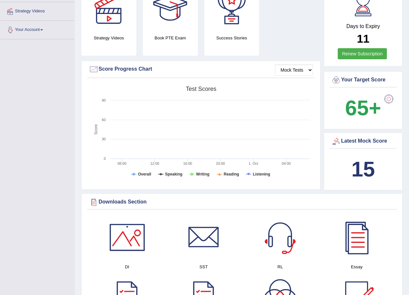
scroll to position [149, 0]
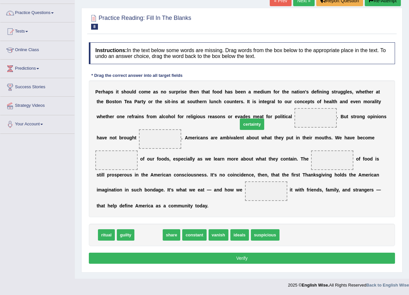
drag, startPoint x: 155, startPoint y: 226, endPoint x: 258, endPoint y: 115, distance: 151.6
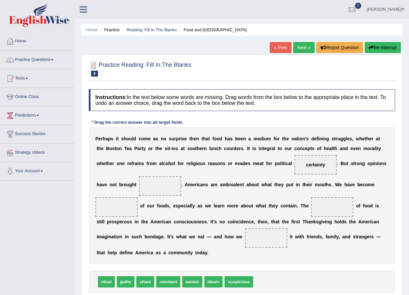
scroll to position [33, 0]
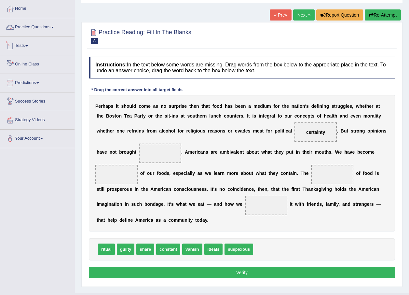
click at [25, 26] on link "Practice Questions" at bounding box center [37, 26] width 74 height 16
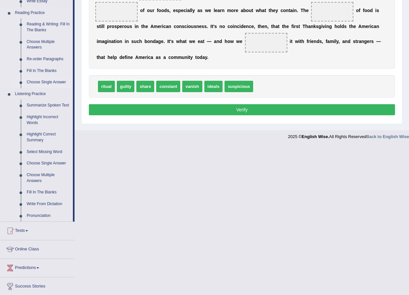
scroll to position [163, 0]
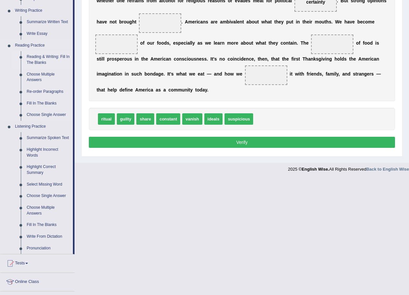
click at [60, 57] on link "Reading & Writing: Fill In The Blanks" at bounding box center [48, 59] width 49 height 17
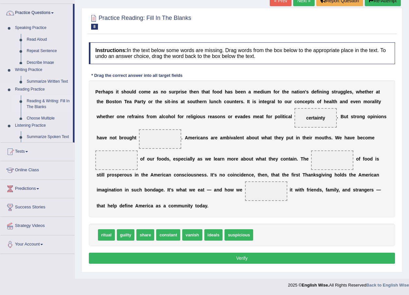
scroll to position [47, 0]
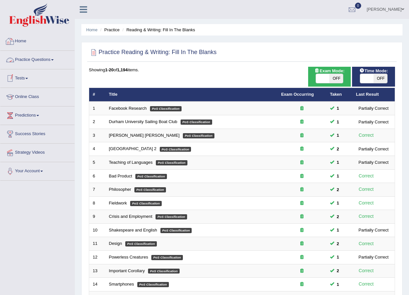
click at [24, 45] on link "Home" at bounding box center [37, 40] width 74 height 16
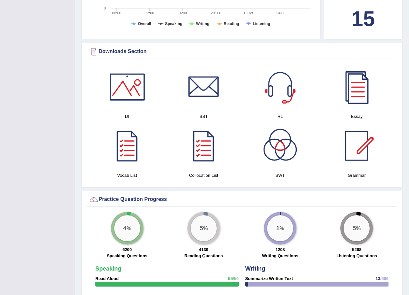
scroll to position [293, 0]
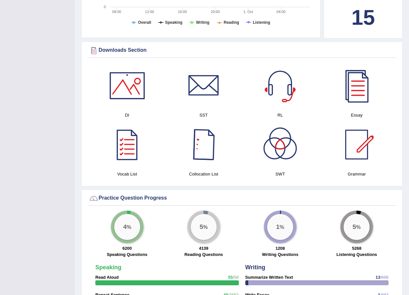
click at [200, 129] on div at bounding box center [204, 145] width 46 height 46
click at [356, 128] on div at bounding box center [357, 145] width 46 height 46
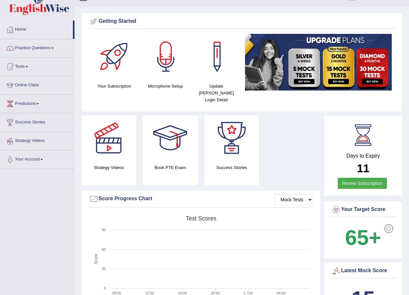
scroll to position [0, 0]
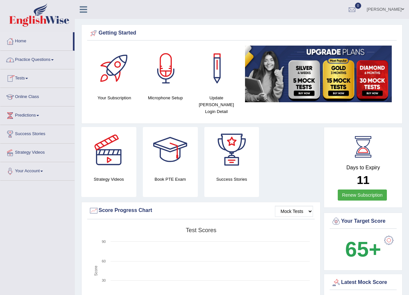
click at [49, 60] on link "Practice Questions" at bounding box center [37, 59] width 74 height 16
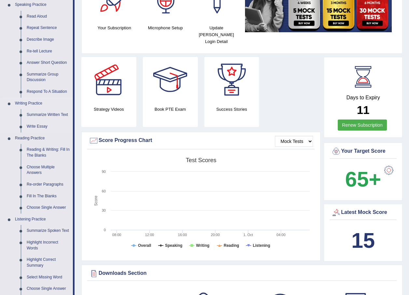
scroll to position [65, 0]
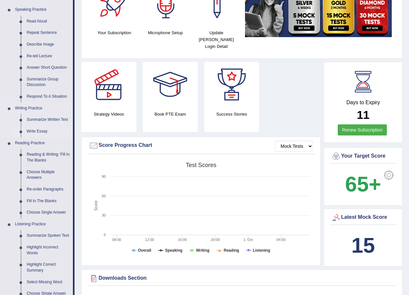
click at [43, 129] on link "Write Essay" at bounding box center [48, 132] width 49 height 12
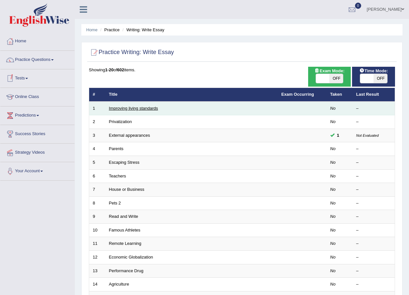
click at [141, 106] on link "Improving living standards" at bounding box center [133, 108] width 49 height 5
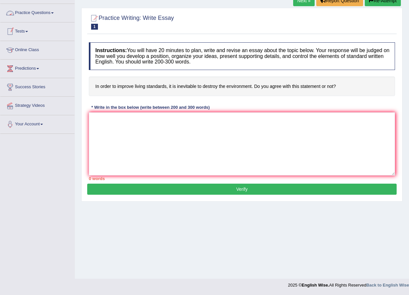
click at [37, 9] on link "Practice Questions" at bounding box center [37, 12] width 74 height 16
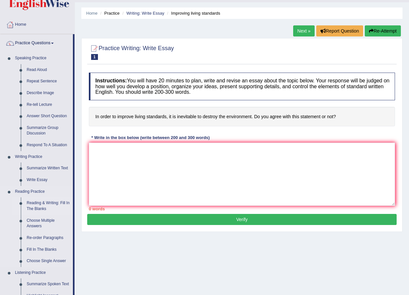
scroll to position [14, 0]
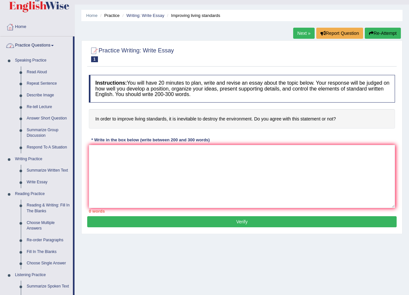
click at [33, 46] on link "Practice Questions" at bounding box center [36, 44] width 73 height 16
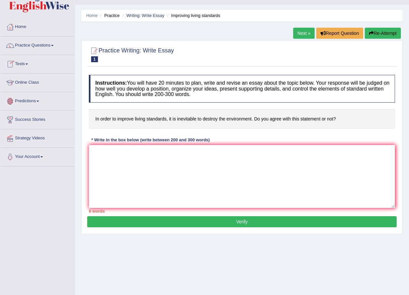
click at [28, 65] on link "Tests" at bounding box center [37, 63] width 74 height 16
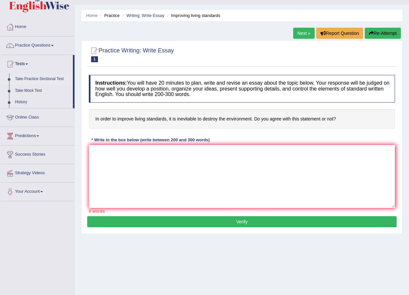
click at [20, 78] on link "Take Practice Sectional Test" at bounding box center [42, 79] width 61 height 12
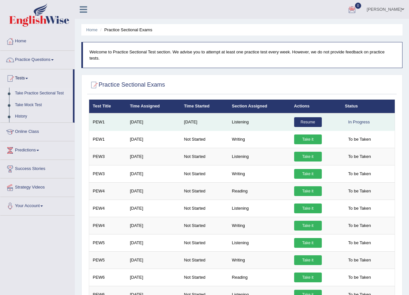
click at [303, 117] on link "Resume" at bounding box center [308, 122] width 28 height 10
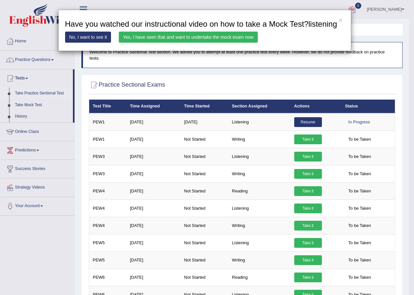
click at [229, 34] on link "Yes, I have seen that and want to undertake the mock exam now" at bounding box center [188, 37] width 139 height 11
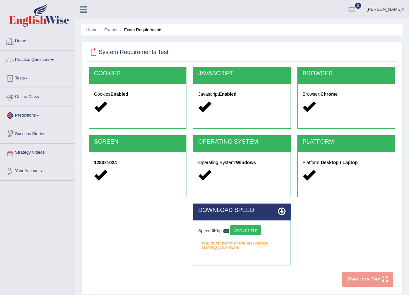
click at [236, 232] on button "Start 10s Test" at bounding box center [245, 230] width 31 height 10
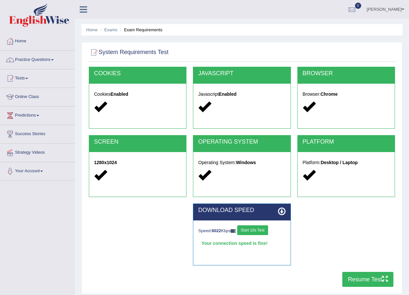
scroll to position [33, 0]
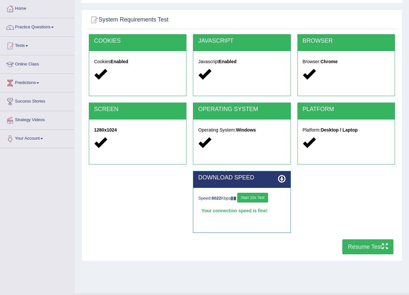
click at [264, 197] on button "Start 10s Test" at bounding box center [252, 198] width 31 height 10
click at [357, 247] on button "Resume Test" at bounding box center [367, 246] width 51 height 15
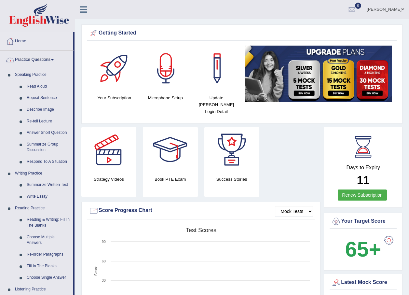
click at [26, 56] on link "Practice Questions" at bounding box center [36, 59] width 73 height 16
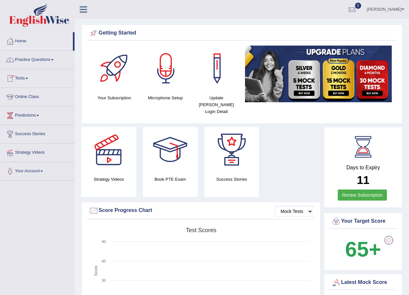
click at [19, 74] on link "Tests" at bounding box center [37, 77] width 74 height 16
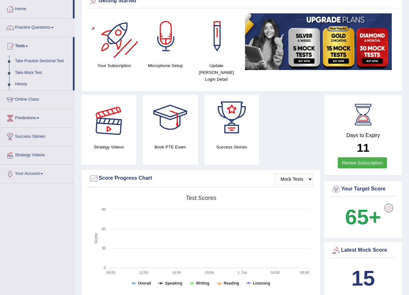
scroll to position [33, 0]
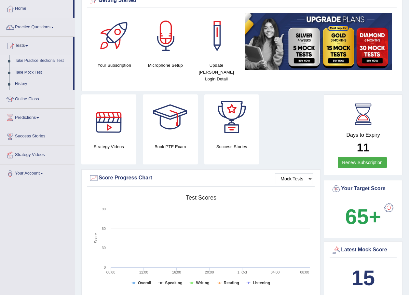
click at [37, 59] on link "Take Practice Sectional Test" at bounding box center [42, 61] width 61 height 12
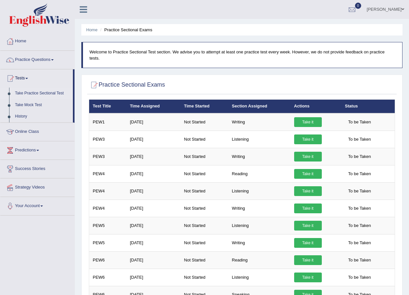
click at [309, 134] on link "Take it" at bounding box center [308, 139] width 28 height 10
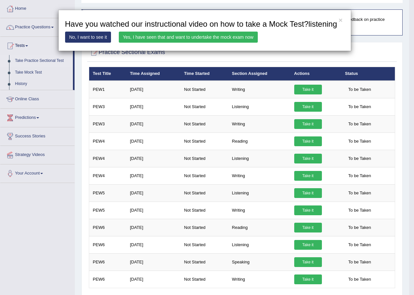
click at [193, 37] on link "Yes, I have seen that and want to undertake the mock exam now" at bounding box center [188, 37] width 139 height 11
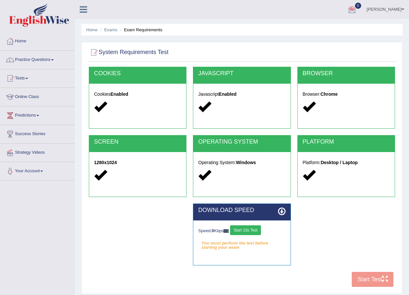
click at [259, 234] on div "Speed: 0 Kbps Start 10s Test You must perform the test before starting your exa…" at bounding box center [241, 236] width 97 height 33
click at [259, 229] on button "Start 10s Test" at bounding box center [245, 230] width 31 height 10
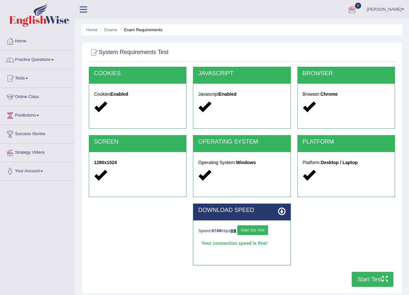
click at [375, 279] on button "Start Test" at bounding box center [373, 279] width 42 height 15
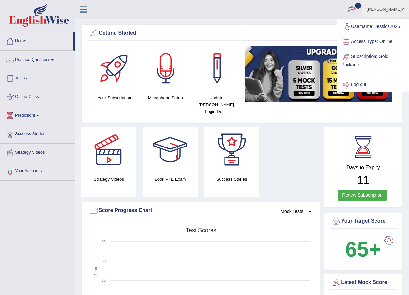
click at [352, 4] on link "1" at bounding box center [352, 8] width 20 height 17
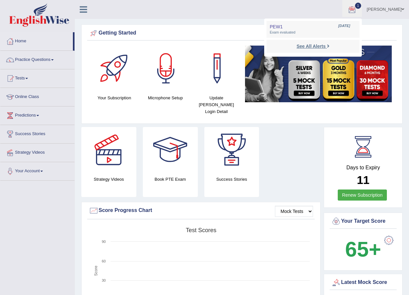
click at [329, 44] on icon at bounding box center [328, 46] width 3 height 5
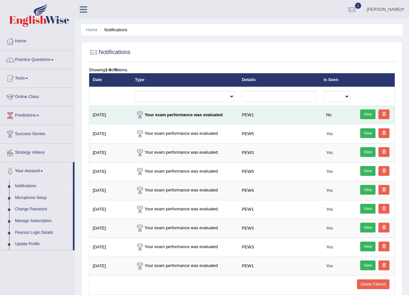
click at [371, 114] on link "View" at bounding box center [368, 114] width 16 height 10
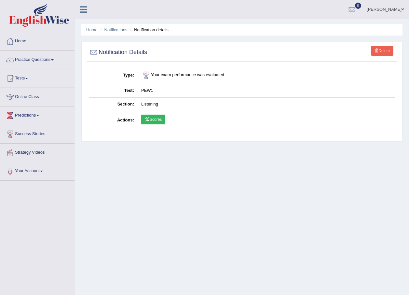
click at [150, 119] on link "Scores" at bounding box center [153, 120] width 24 height 10
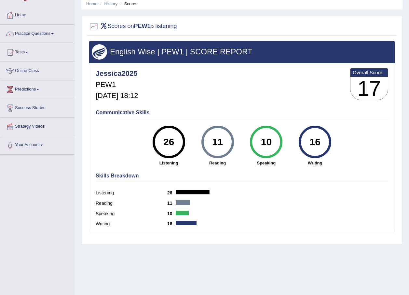
scroll to position [14, 0]
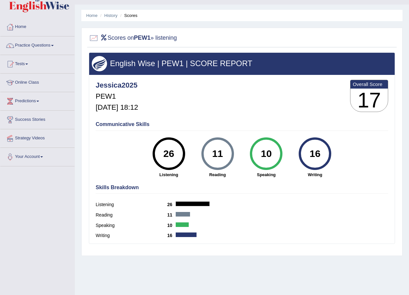
click at [130, 15] on li "Scores" at bounding box center [128, 15] width 19 height 6
click at [114, 16] on link "History" at bounding box center [111, 15] width 13 height 5
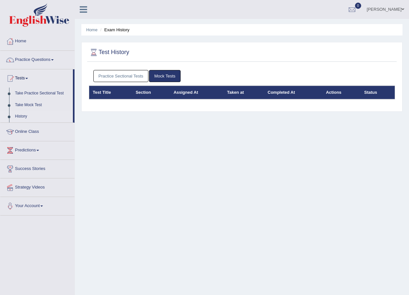
click at [140, 77] on link "Practice Sectional Tests" at bounding box center [120, 76] width 55 height 12
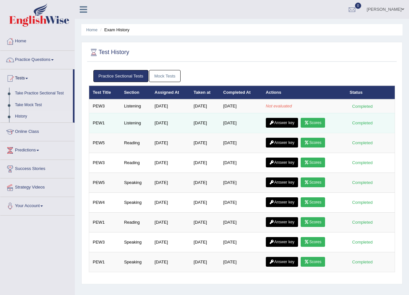
click at [307, 123] on icon at bounding box center [306, 123] width 5 height 4
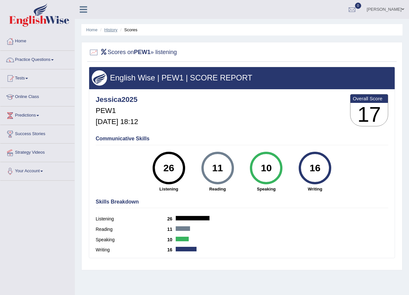
click at [108, 28] on link "History" at bounding box center [111, 29] width 13 height 5
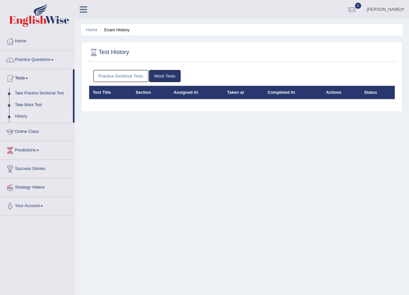
click at [139, 76] on link "Practice Sectional Tests" at bounding box center [120, 76] width 55 height 12
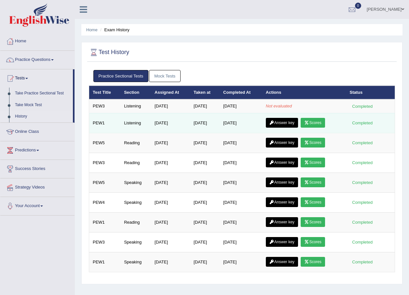
click at [276, 127] on link "Answer key" at bounding box center [282, 123] width 32 height 10
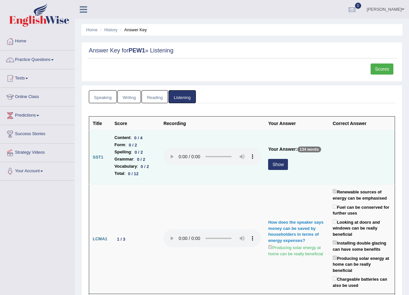
click at [279, 165] on button "Show" at bounding box center [278, 164] width 20 height 11
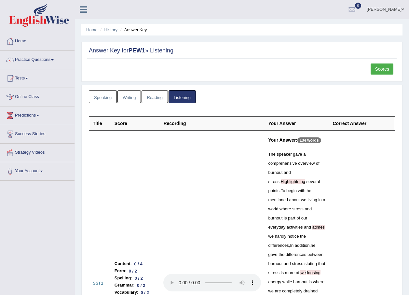
click at [384, 70] on link "Scores" at bounding box center [382, 68] width 23 height 11
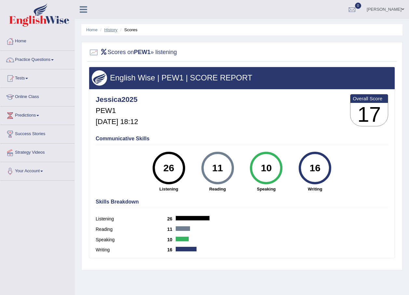
click at [109, 30] on link "History" at bounding box center [111, 29] width 13 height 5
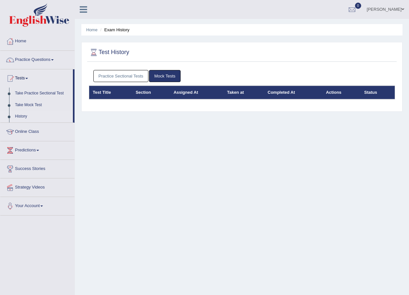
click at [112, 75] on link "Practice Sectional Tests" at bounding box center [120, 76] width 55 height 12
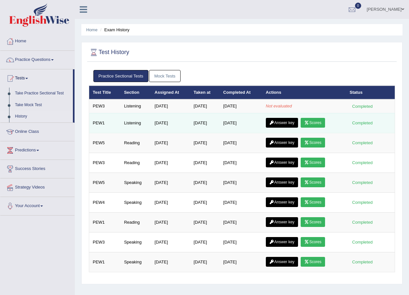
click at [286, 123] on link "Answer key" at bounding box center [282, 123] width 32 height 10
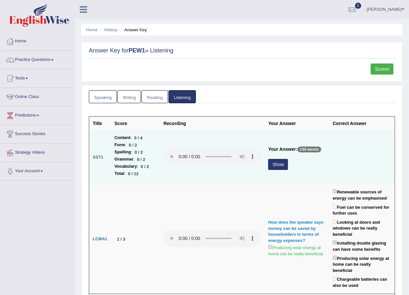
click at [287, 161] on button "Show" at bounding box center [278, 164] width 20 height 11
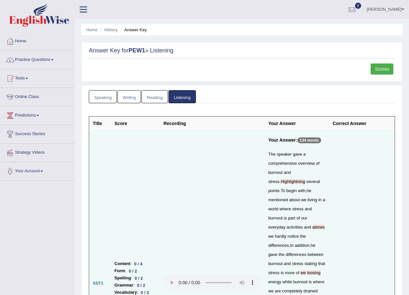
click at [368, 122] on th "Correct Answer" at bounding box center [362, 124] width 66 height 14
click at [344, 121] on th "Correct Answer" at bounding box center [362, 124] width 66 height 14
click at [346, 123] on th "Correct Answer" at bounding box center [362, 124] width 66 height 14
click at [184, 97] on link "Listening" at bounding box center [182, 96] width 27 height 13
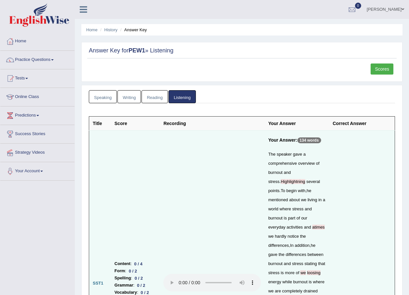
click at [185, 121] on th "Recording" at bounding box center [212, 124] width 105 height 14
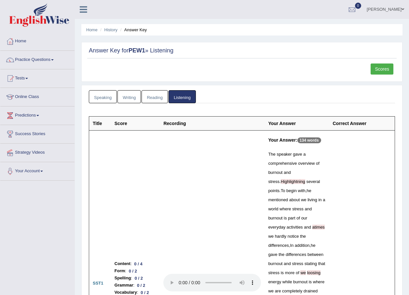
click at [145, 97] on link "Reading" at bounding box center [155, 96] width 26 height 13
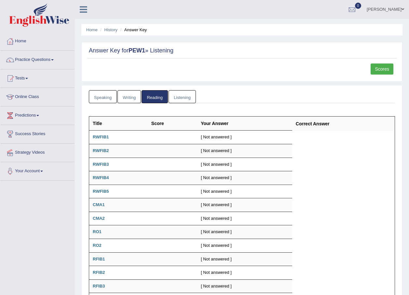
click at [110, 91] on link "Speaking" at bounding box center [103, 96] width 28 height 13
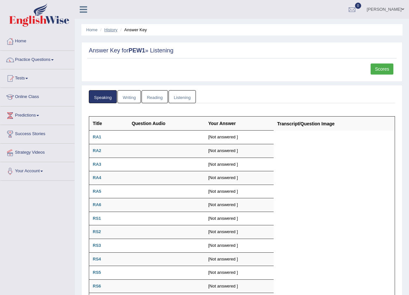
click at [114, 29] on link "History" at bounding box center [111, 29] width 13 height 5
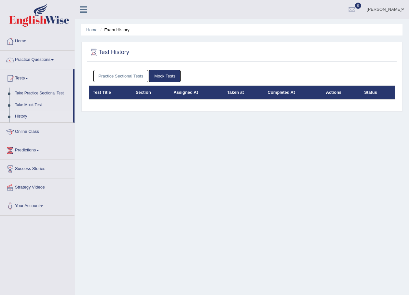
click at [128, 78] on link "Practice Sectional Tests" at bounding box center [120, 76] width 55 height 12
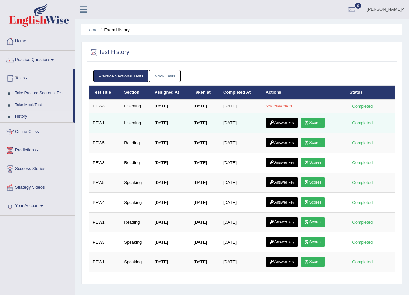
click at [352, 121] on div "Completed" at bounding box center [362, 122] width 25 height 7
drag, startPoint x: 233, startPoint y: 118, endPoint x: 230, endPoint y: 118, distance: 3.6
click at [231, 118] on td "[DATE]" at bounding box center [241, 123] width 43 height 20
drag, startPoint x: 147, startPoint y: 122, endPoint x: 136, endPoint y: 123, distance: 10.5
click at [146, 123] on td "Listening" at bounding box center [135, 123] width 31 height 20
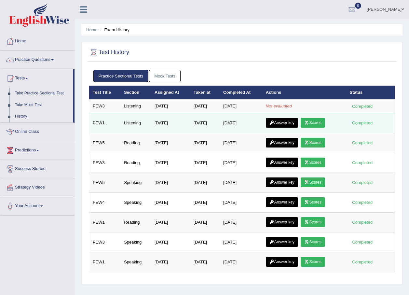
click at [130, 123] on td "Listening" at bounding box center [135, 123] width 31 height 20
drag, startPoint x: 130, startPoint y: 123, endPoint x: 106, endPoint y: 120, distance: 24.0
click at [106, 120] on td "PEW1" at bounding box center [105, 123] width 32 height 20
click at [100, 120] on td "PEW1" at bounding box center [105, 123] width 32 height 20
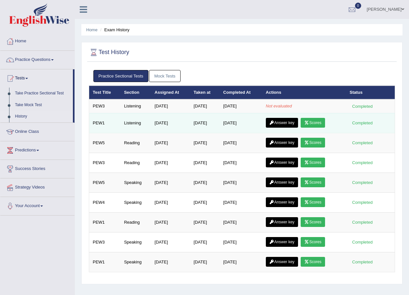
click at [251, 122] on td "[DATE]" at bounding box center [241, 123] width 43 height 20
click at [308, 122] on icon at bounding box center [306, 123] width 5 height 4
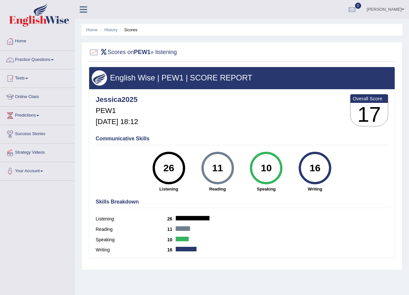
click at [105, 54] on icon at bounding box center [103, 52] width 7 height 6
click at [360, 104] on h3 "17" at bounding box center [369, 114] width 37 height 23
click at [131, 32] on li "Scores" at bounding box center [128, 30] width 19 height 6
click at [134, 28] on li "Scores" at bounding box center [128, 30] width 19 height 6
click at [108, 29] on link "History" at bounding box center [111, 29] width 13 height 5
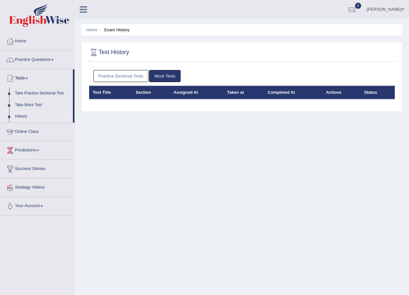
click at [120, 77] on link "Practice Sectional Tests" at bounding box center [120, 76] width 55 height 12
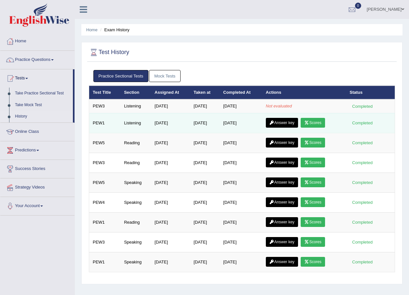
drag, startPoint x: 323, startPoint y: 127, endPoint x: 282, endPoint y: 123, distance: 41.1
click at [282, 123] on link "Answer key" at bounding box center [282, 123] width 32 height 10
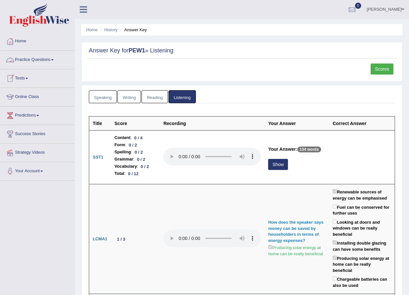
click at [25, 77] on link "Tests" at bounding box center [37, 77] width 74 height 16
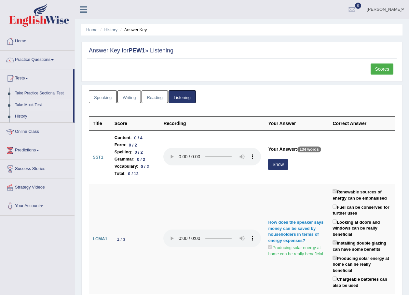
click at [36, 101] on link "Take Mock Test" at bounding box center [42, 105] width 61 height 12
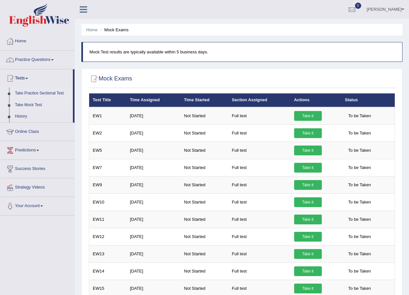
click at [23, 88] on link "Take Practice Sectional Test" at bounding box center [42, 94] width 61 height 12
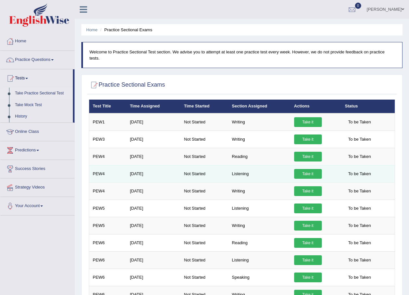
click at [356, 169] on span "To be Taken" at bounding box center [359, 174] width 29 height 10
click at [317, 169] on link "Take it" at bounding box center [308, 174] width 28 height 10
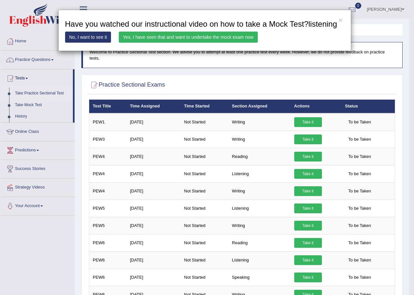
click at [191, 36] on link "Yes, I have seen that and want to undertake the mock exam now" at bounding box center [188, 37] width 139 height 11
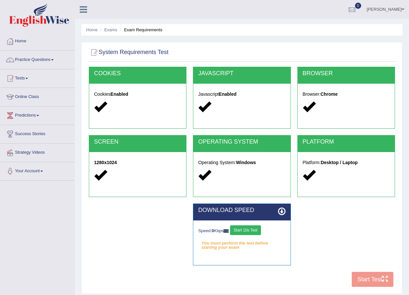
click at [255, 224] on div "Speed: 0 Kbps Start 10s Test You must perform the test before starting your exa…" at bounding box center [241, 236] width 97 height 33
click at [258, 229] on button "Start 10s Test" at bounding box center [245, 230] width 31 height 10
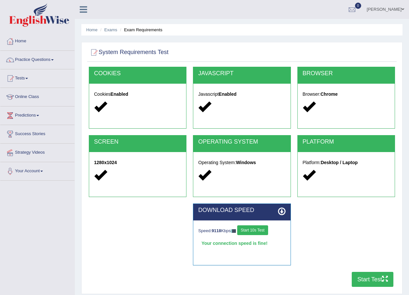
click at [372, 280] on button "Start Test" at bounding box center [373, 279] width 42 height 15
click at [22, 42] on link "Home" at bounding box center [37, 40] width 74 height 16
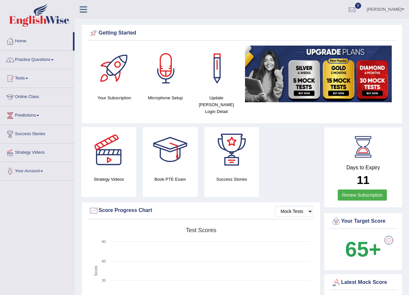
click at [362, 189] on link "Renew Subscription" at bounding box center [362, 194] width 49 height 11
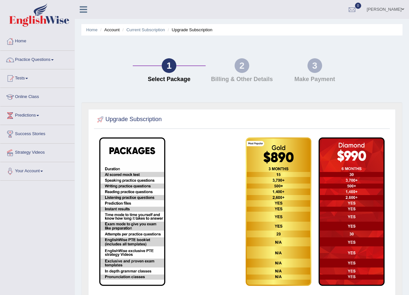
click at [241, 66] on div "2" at bounding box center [242, 65] width 15 height 15
click at [134, 26] on ul "Home Account Current Subscription Upgrade Subscription" at bounding box center [241, 29] width 321 height 11
click at [133, 30] on link "Current Subscription" at bounding box center [145, 29] width 39 height 5
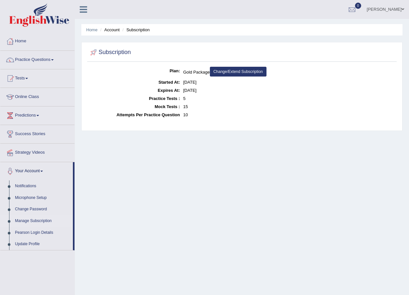
click at [222, 70] on link "Change/Extend Subscription" at bounding box center [238, 72] width 57 height 10
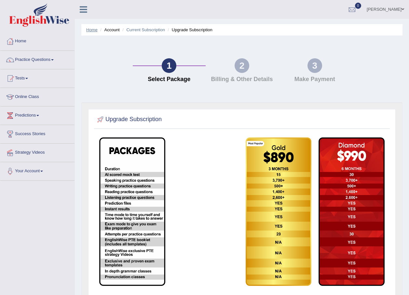
click at [89, 28] on link "Home" at bounding box center [91, 29] width 11 height 5
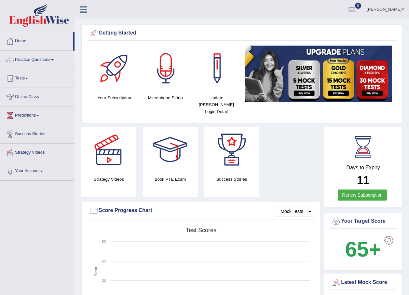
click at [19, 79] on link "Tests" at bounding box center [37, 77] width 74 height 16
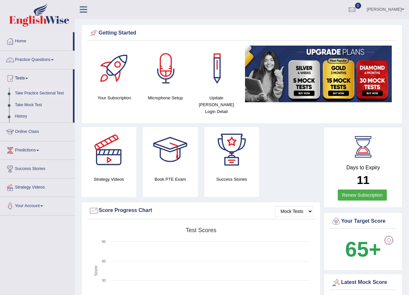
click at [22, 93] on link "Take Practice Sectional Test" at bounding box center [42, 94] width 61 height 12
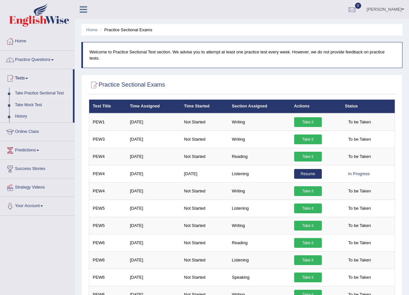
click at [354, 10] on div at bounding box center [352, 10] width 10 height 10
click at [313, 26] on strong "See All Alerts" at bounding box center [311, 27] width 29 height 5
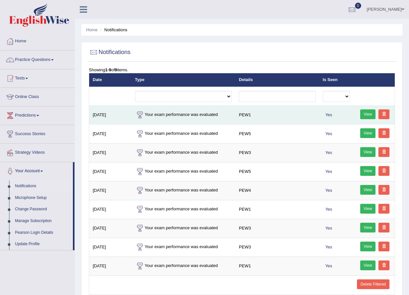
click at [370, 116] on link "View" at bounding box center [368, 114] width 16 height 10
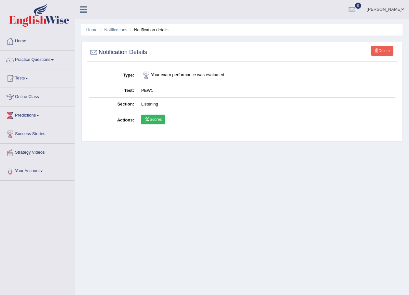
click at [167, 123] on td "Scores" at bounding box center [267, 120] width 258 height 19
click at [158, 117] on link "Scores" at bounding box center [153, 120] width 24 height 10
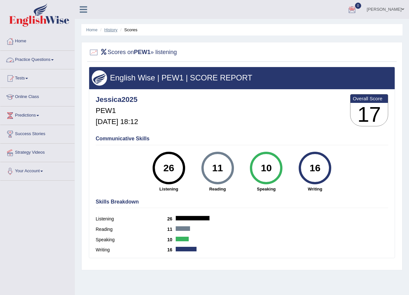
click at [117, 31] on link "History" at bounding box center [111, 29] width 13 height 5
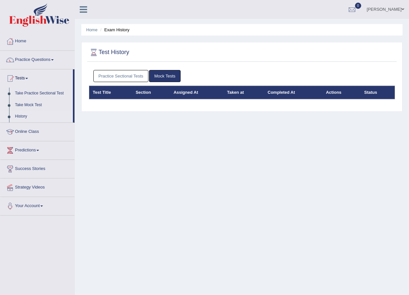
click at [129, 73] on link "Practice Sectional Tests" at bounding box center [120, 76] width 55 height 12
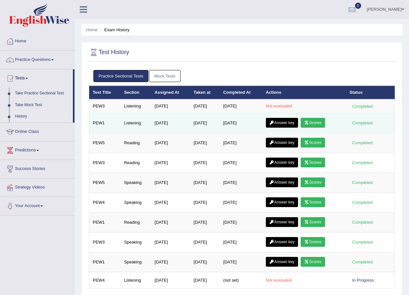
click at [320, 120] on link "Scores" at bounding box center [313, 123] width 24 height 10
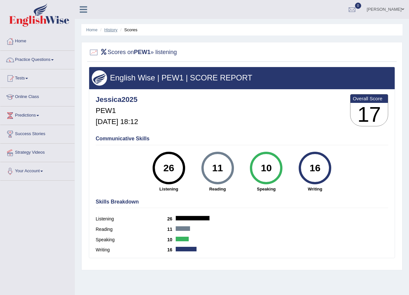
click at [109, 29] on link "History" at bounding box center [111, 29] width 13 height 5
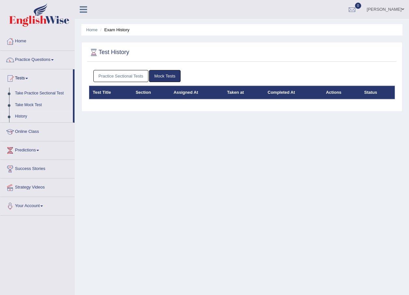
click at [142, 76] on link "Practice Sectional Tests" at bounding box center [120, 76] width 55 height 12
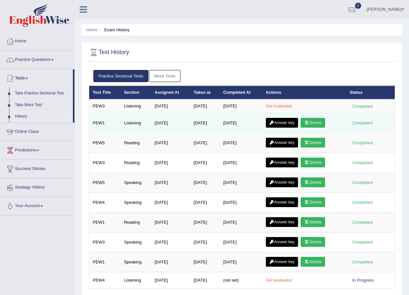
click at [288, 124] on link "Answer key" at bounding box center [282, 123] width 32 height 10
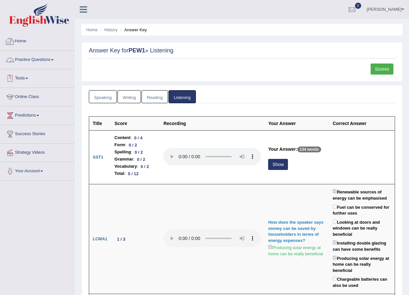
click at [24, 40] on link "Home" at bounding box center [37, 40] width 74 height 16
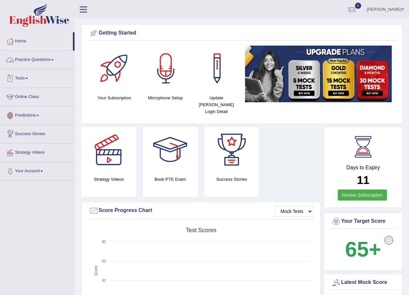
click at [24, 63] on link "Practice Questions" at bounding box center [37, 59] width 74 height 16
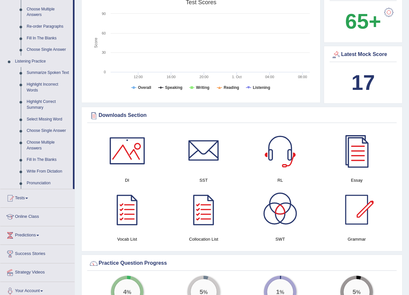
scroll to position [260, 0]
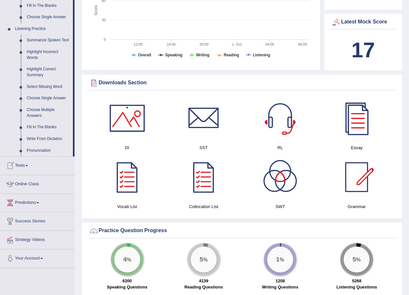
click at [28, 163] on link "Tests" at bounding box center [37, 165] width 74 height 16
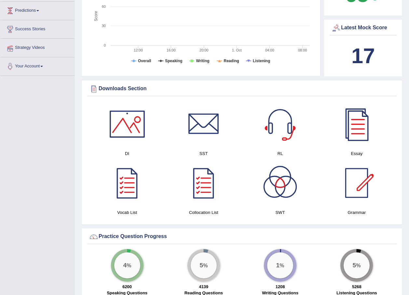
scroll to position [81, 0]
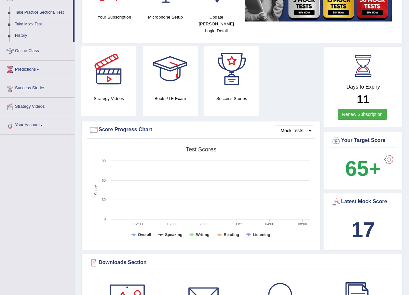
click at [36, 11] on link "Take Practice Sectional Test" at bounding box center [42, 13] width 61 height 12
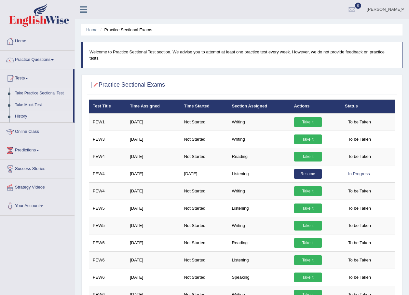
click at [27, 117] on link "History" at bounding box center [42, 117] width 61 height 12
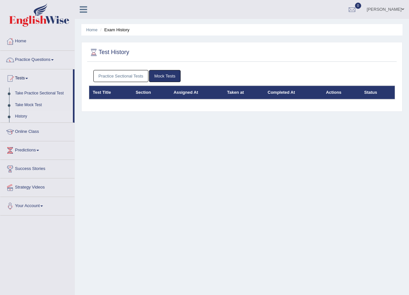
click at [125, 76] on link "Practice Sectional Tests" at bounding box center [120, 76] width 55 height 12
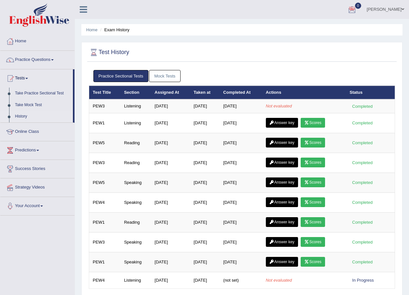
click at [394, 37] on div "Home Exam History Test History Practice Sectional Tests Mock Tests Test Title S…" at bounding box center [242, 163] width 334 height 326
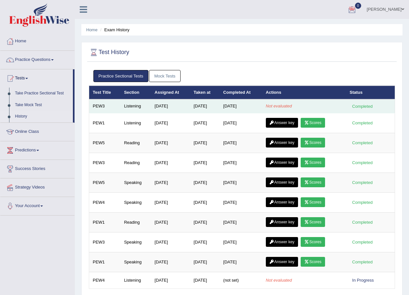
click at [229, 107] on td "Oct 1, 2025" at bounding box center [241, 106] width 43 height 14
click at [280, 105] on em "Not evaluated" at bounding box center [279, 106] width 26 height 5
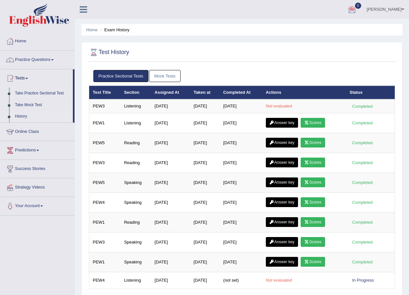
click at [354, 10] on div at bounding box center [352, 10] width 10 height 10
click at [406, 11] on link "Jessica Clayman" at bounding box center [385, 8] width 47 height 17
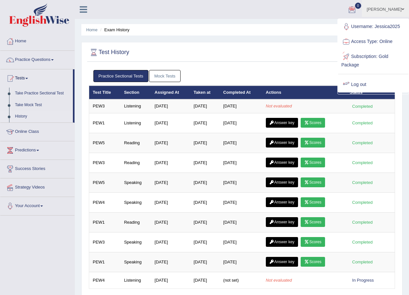
click at [352, 85] on link "Log out" at bounding box center [373, 84] width 70 height 15
